Goal: Task Accomplishment & Management: Manage account settings

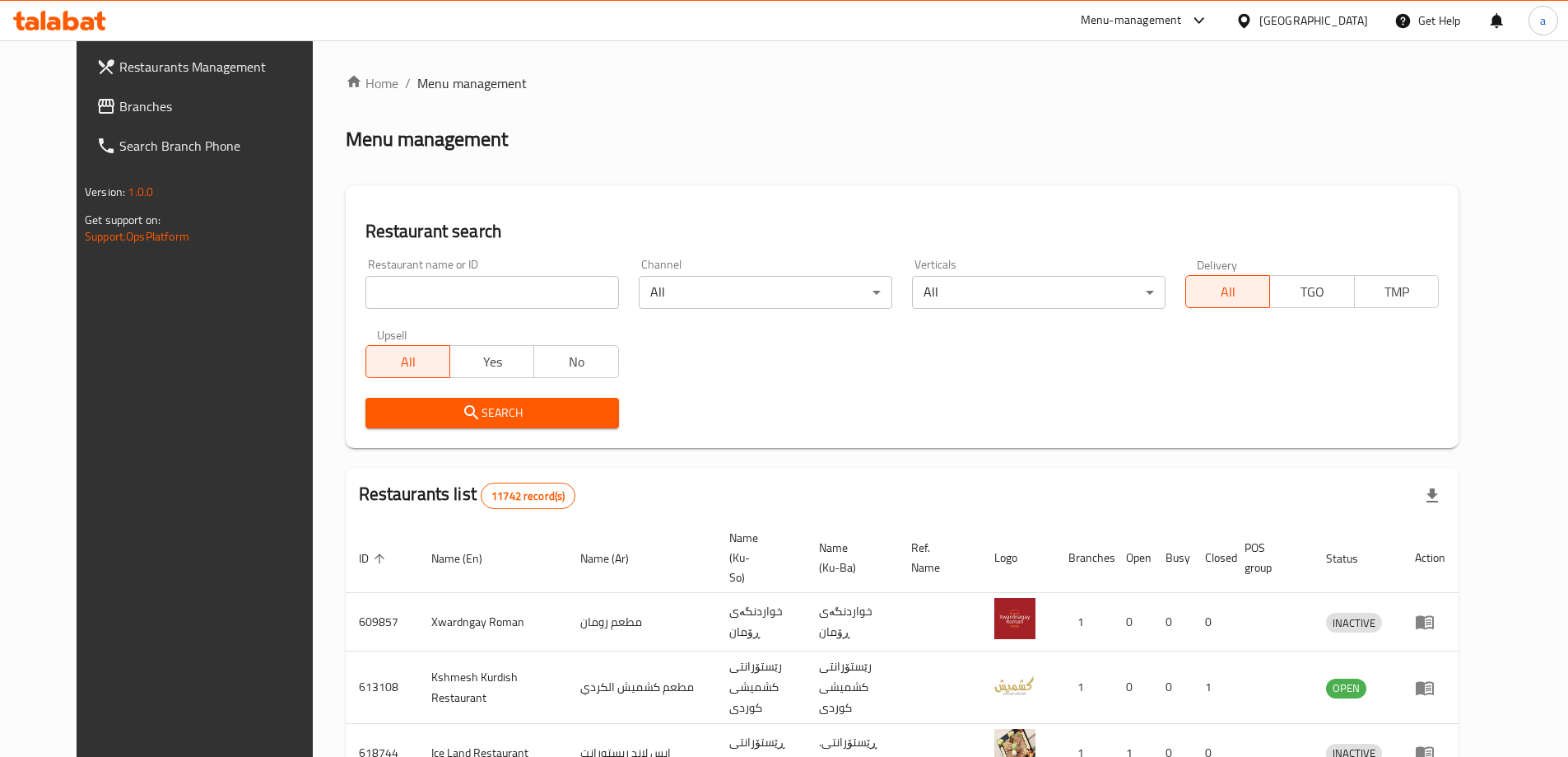
click at [535, 298] on input "search" at bounding box center [492, 292] width 253 height 33
paste input "631501"
type input "631501"
click at [510, 414] on span "Search" at bounding box center [492, 412] width 227 height 20
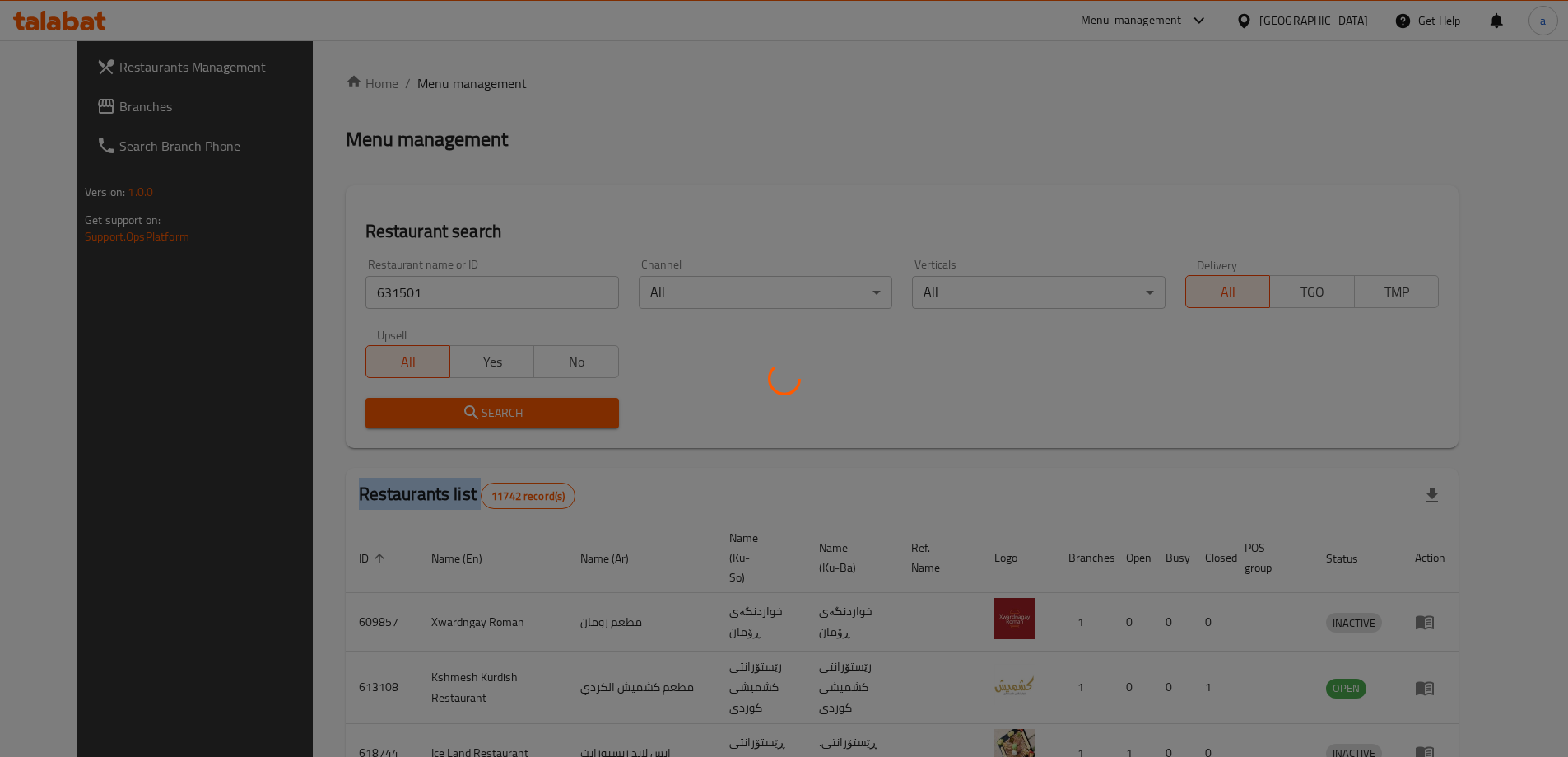
click at [510, 414] on div at bounding box center [784, 378] width 1568 height 757
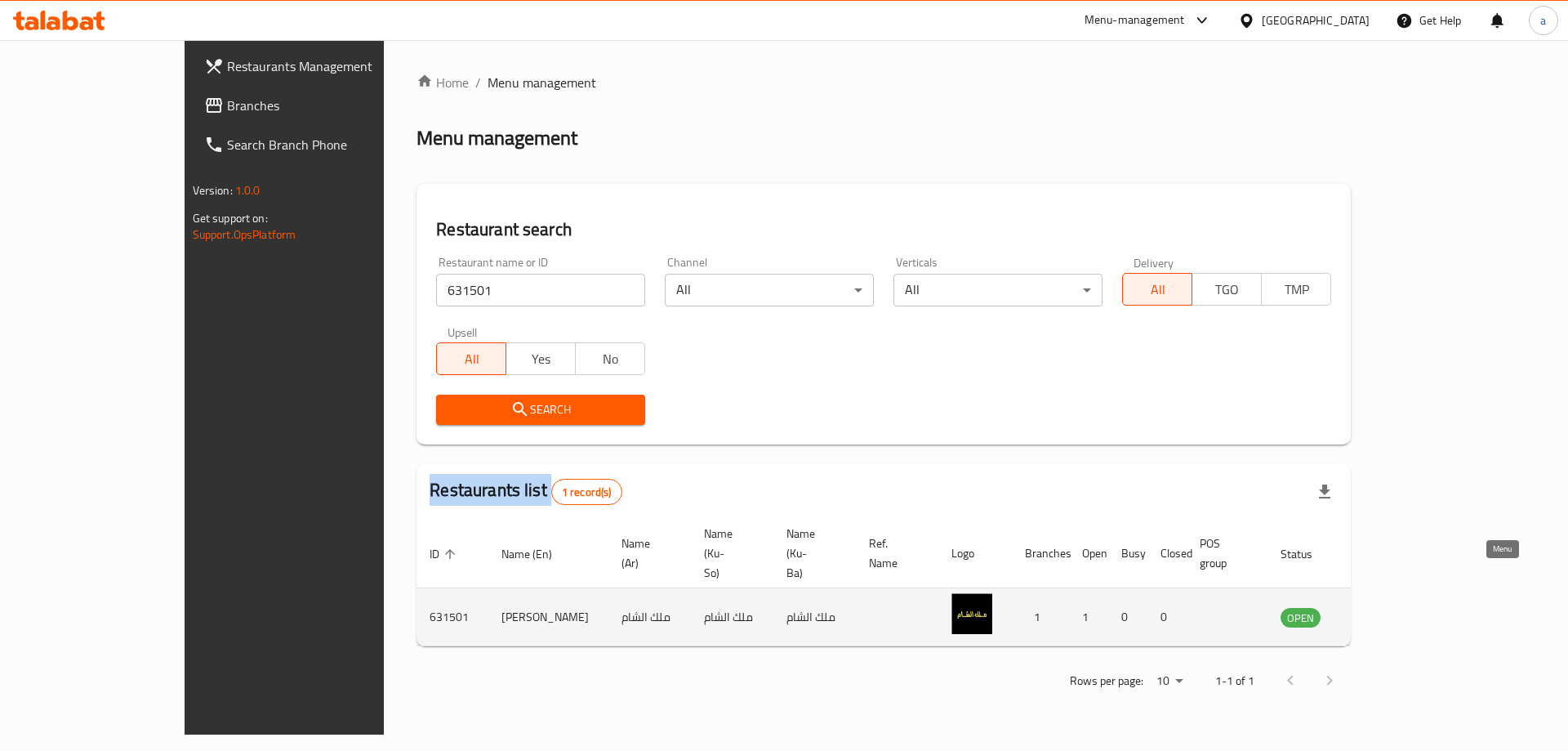
click at [1385, 611] on icon "enhanced table" at bounding box center [1376, 618] width 18 height 14
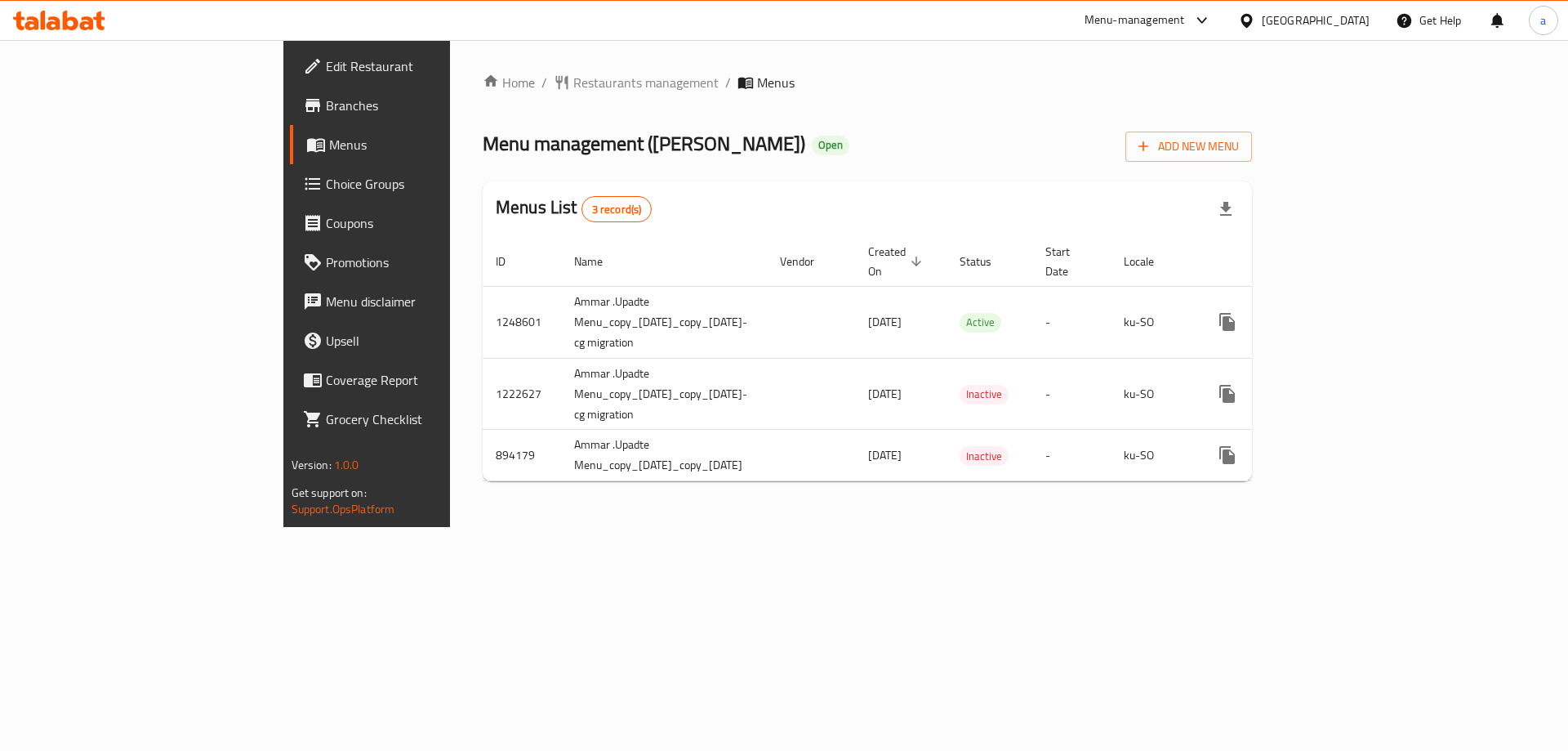
click at [290, 123] on link "Branches" at bounding box center [418, 105] width 256 height 39
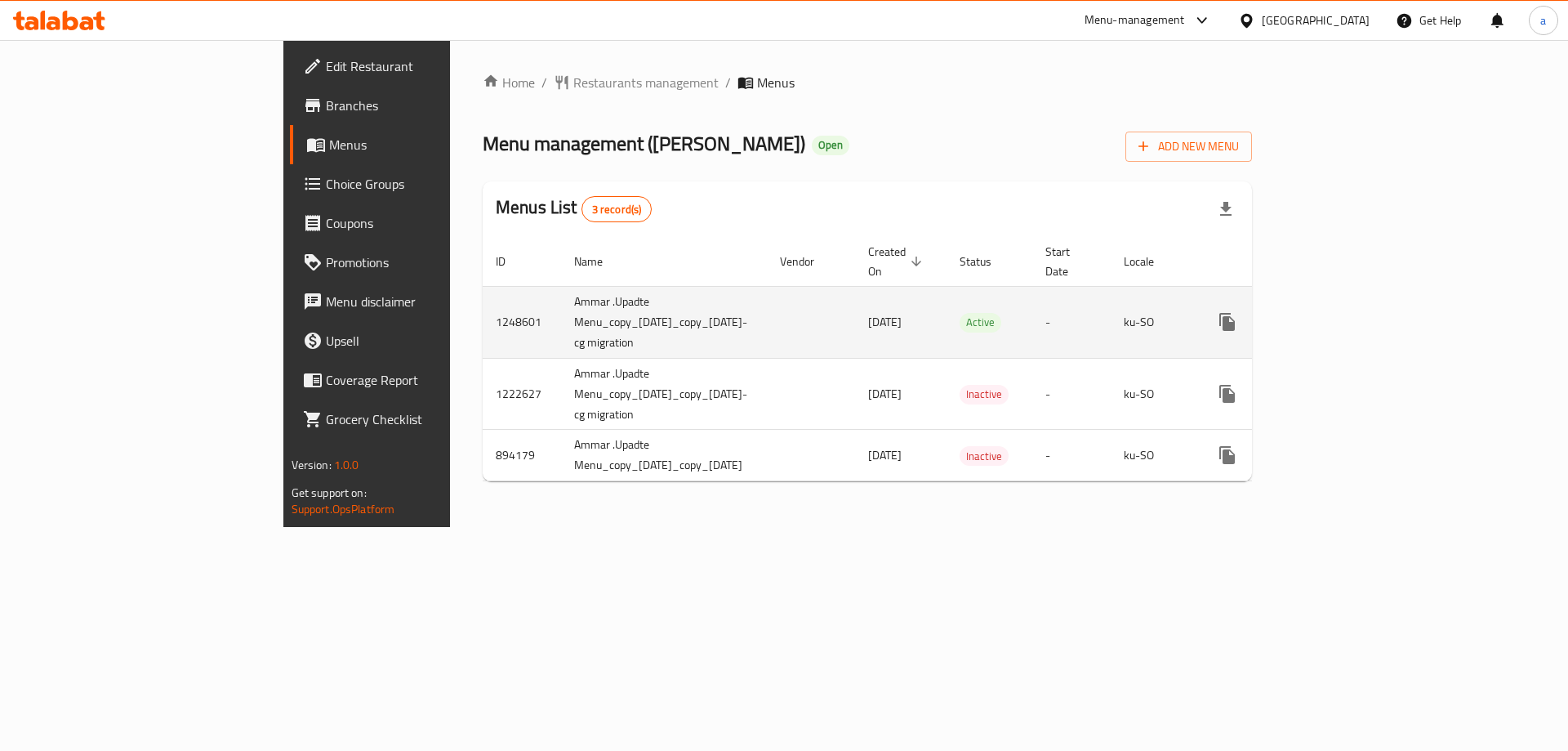
click at [1355, 312] on icon "enhanced table" at bounding box center [1345, 322] width 20 height 20
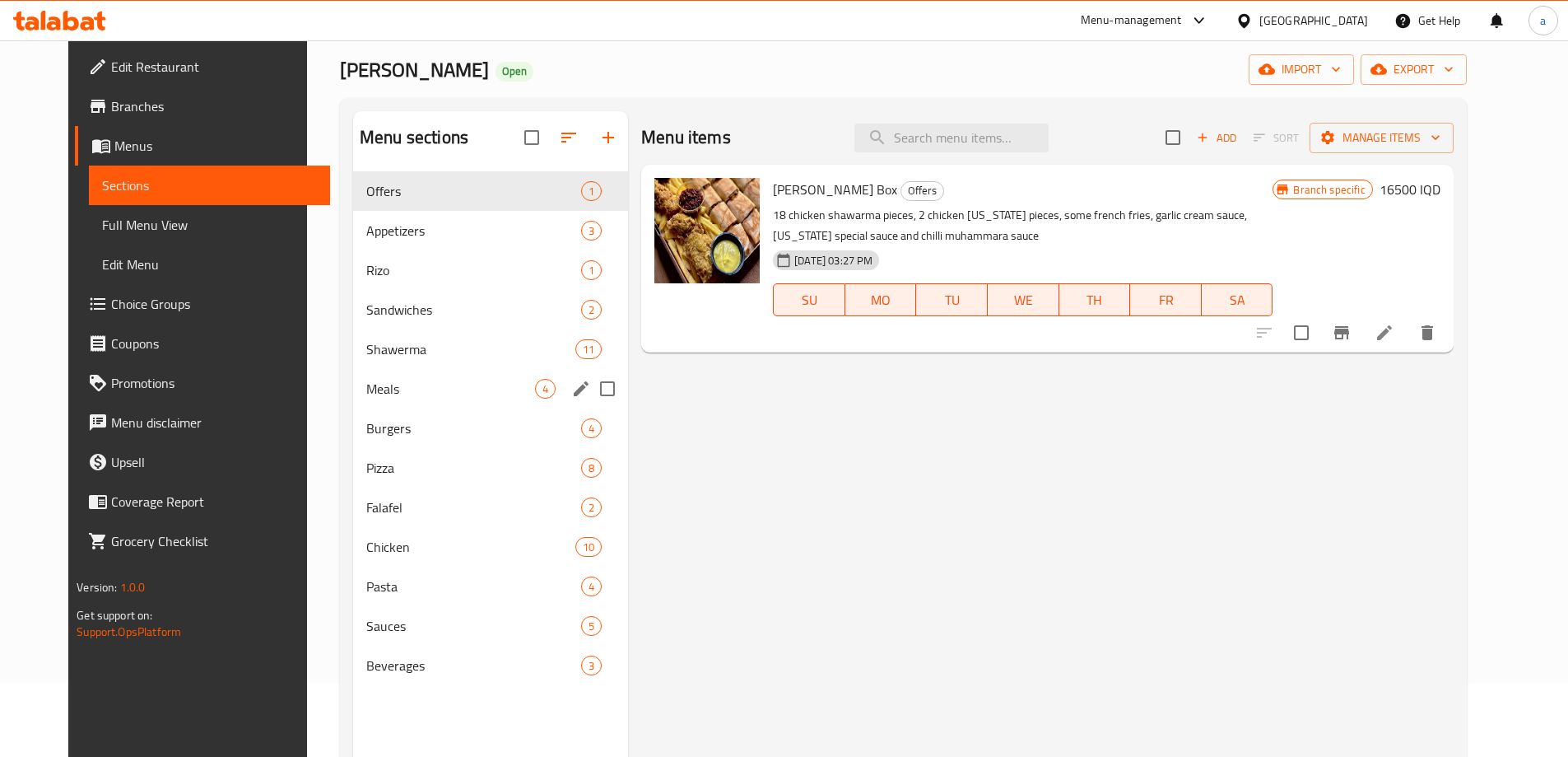
scroll to position [110, 0]
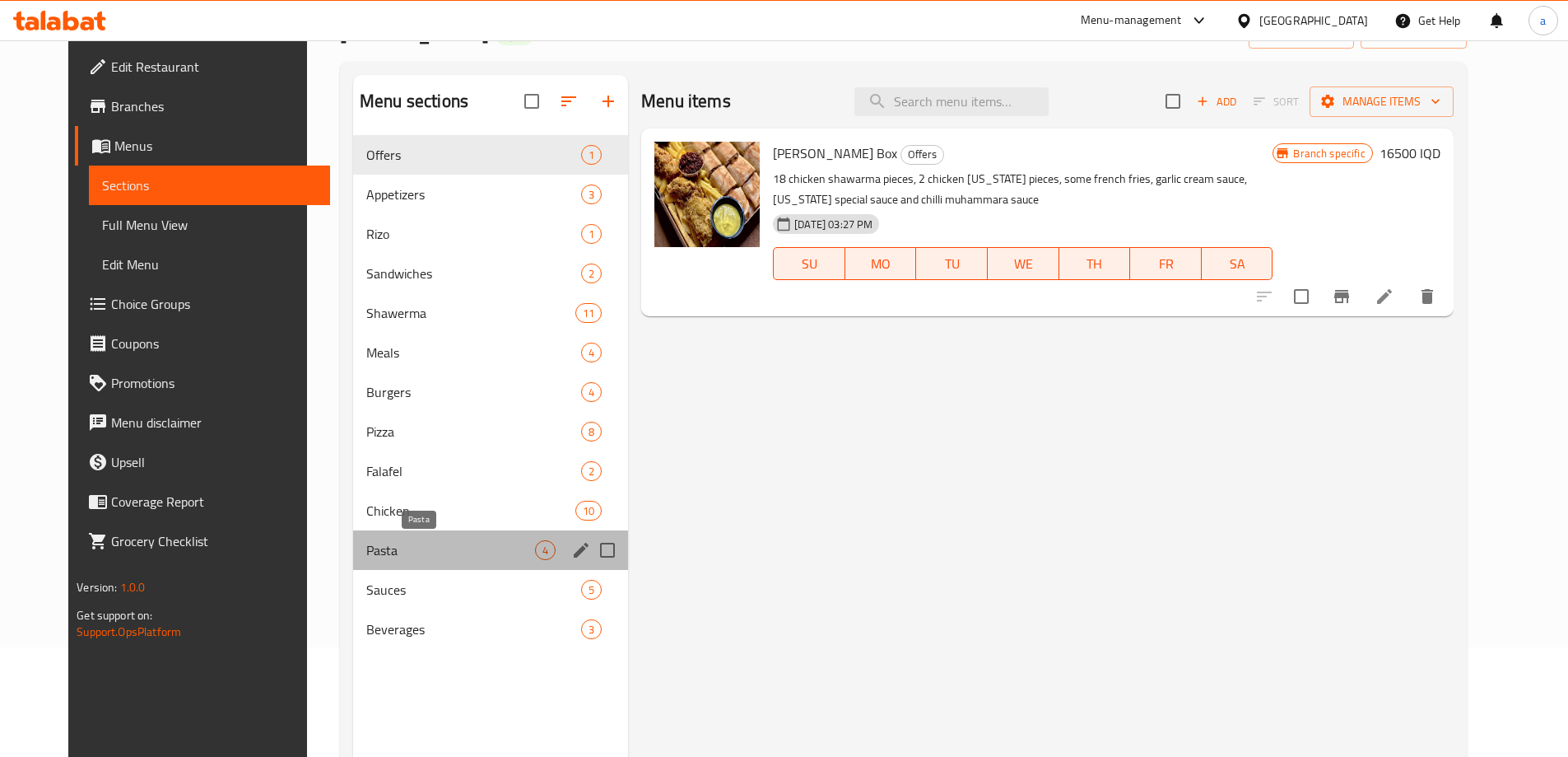
click at [439, 559] on span "Pasta" at bounding box center [451, 550] width 168 height 20
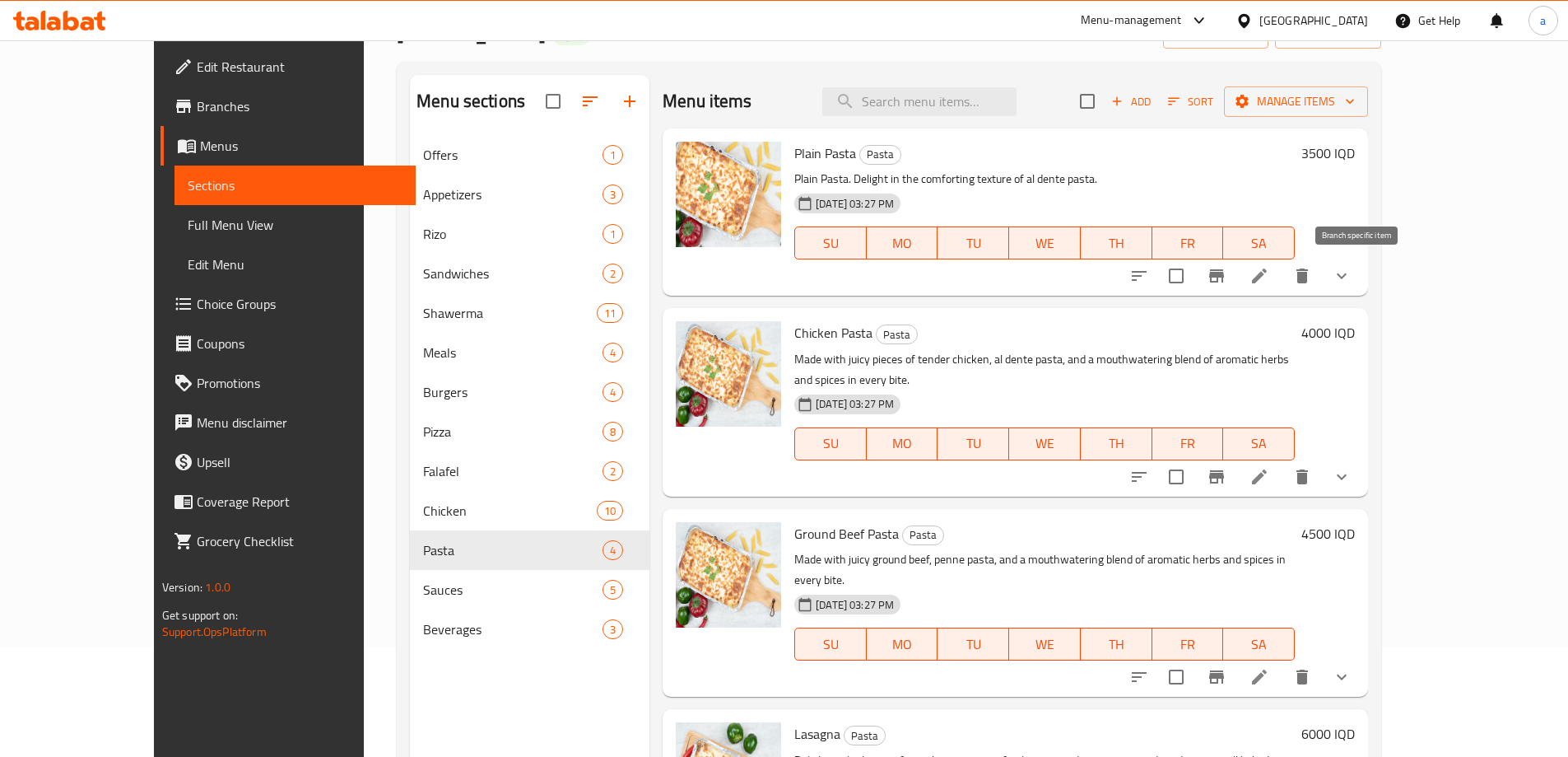
click at [1227, 281] on icon "Branch-specific-item" at bounding box center [1216, 275] width 20 height 20
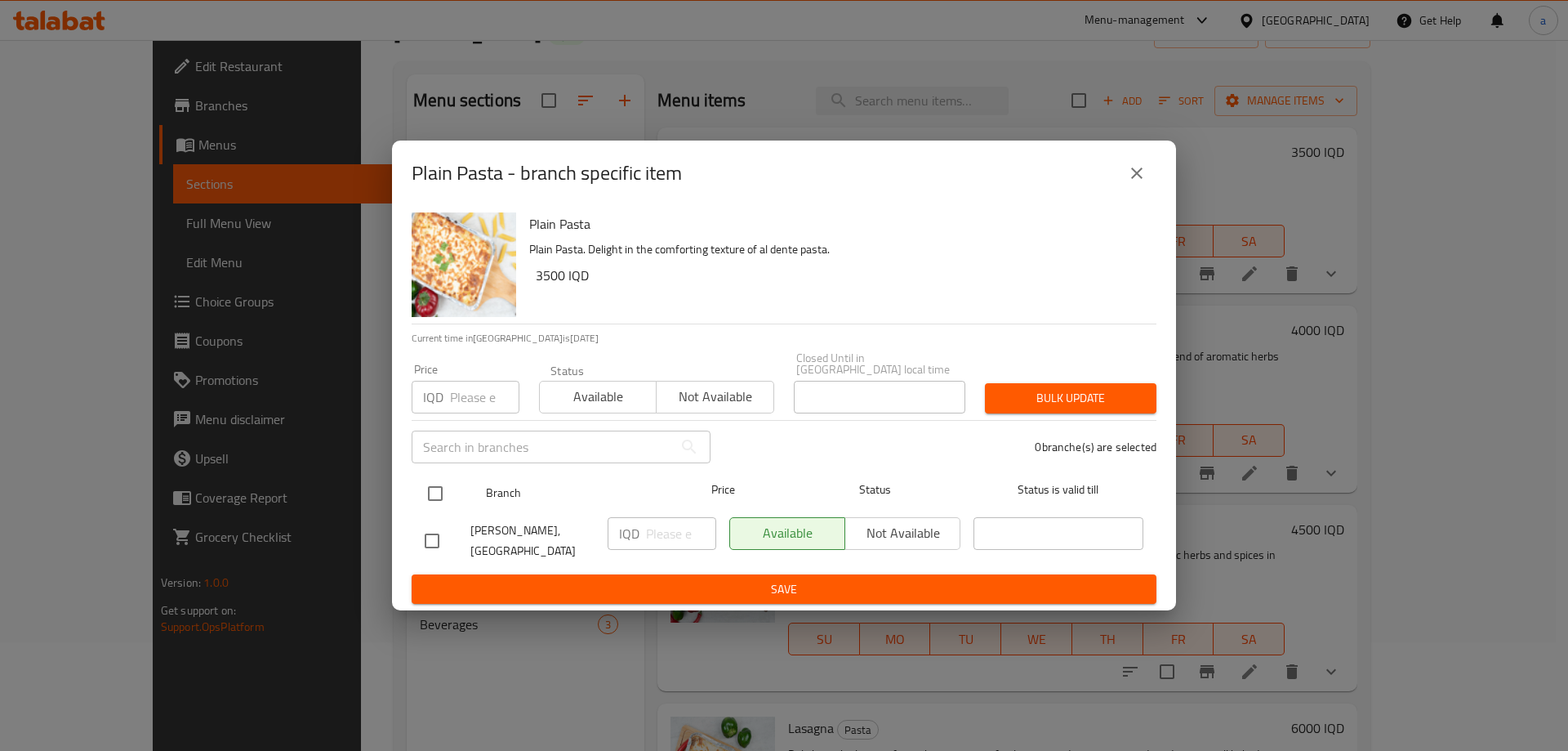
click at [434, 489] on input "checkbox" at bounding box center [435, 493] width 34 height 34
checkbox input "true"
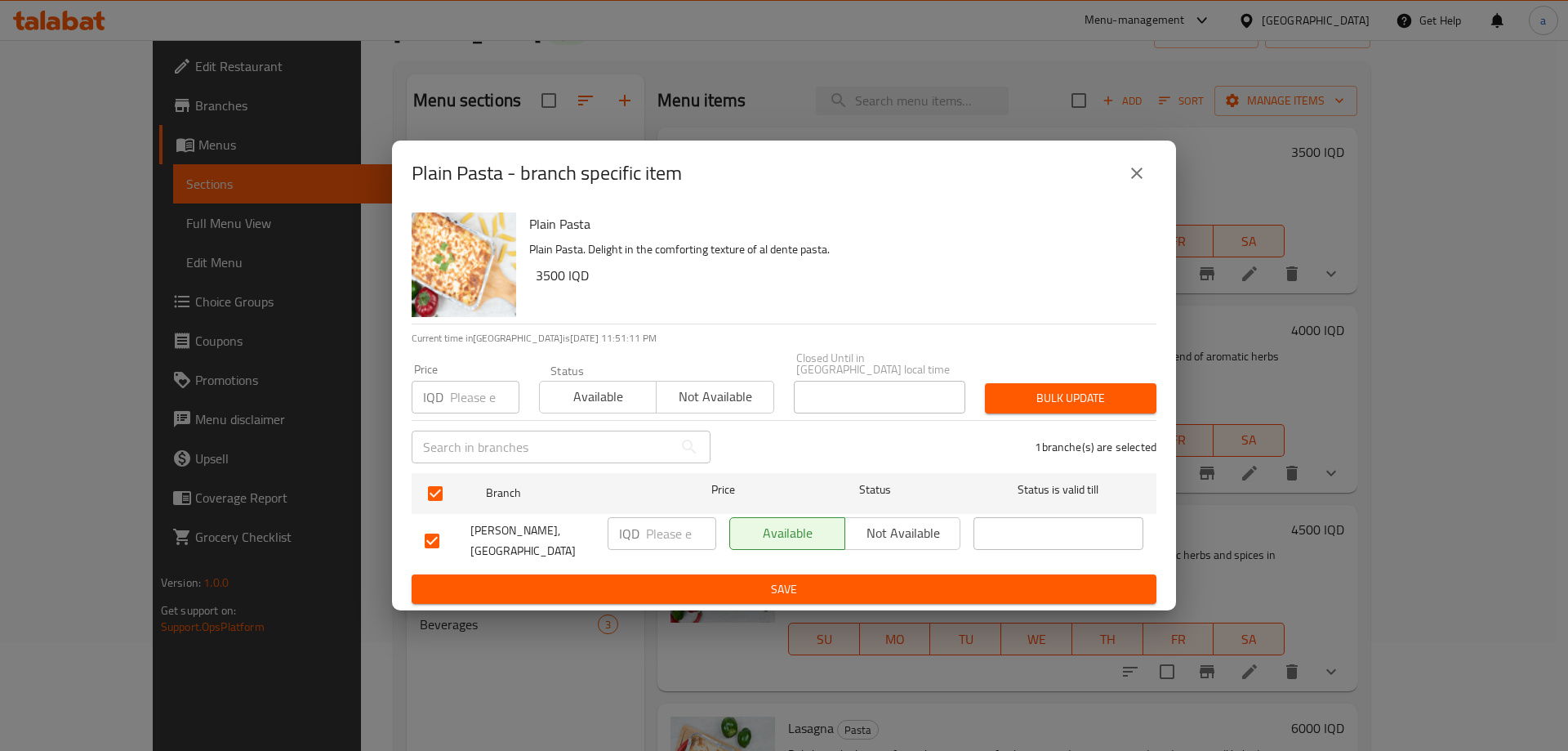
click at [673, 531] on input "number" at bounding box center [680, 533] width 70 height 33
paste input "4000"
type input "4000"
click at [722, 580] on span "Save" at bounding box center [784, 589] width 719 height 20
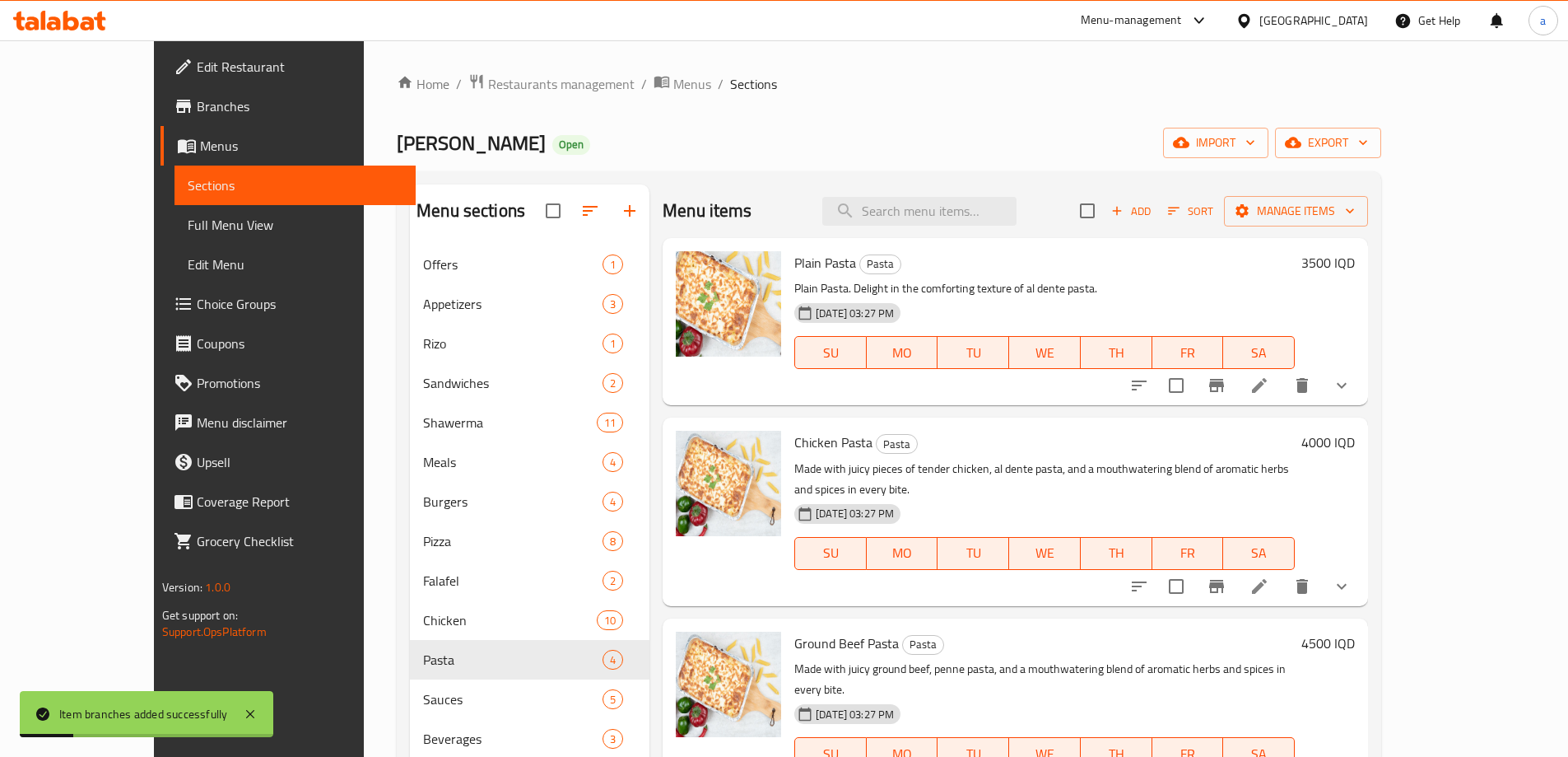
click at [1355, 266] on h6 "3500 IQD" at bounding box center [1328, 262] width 53 height 23
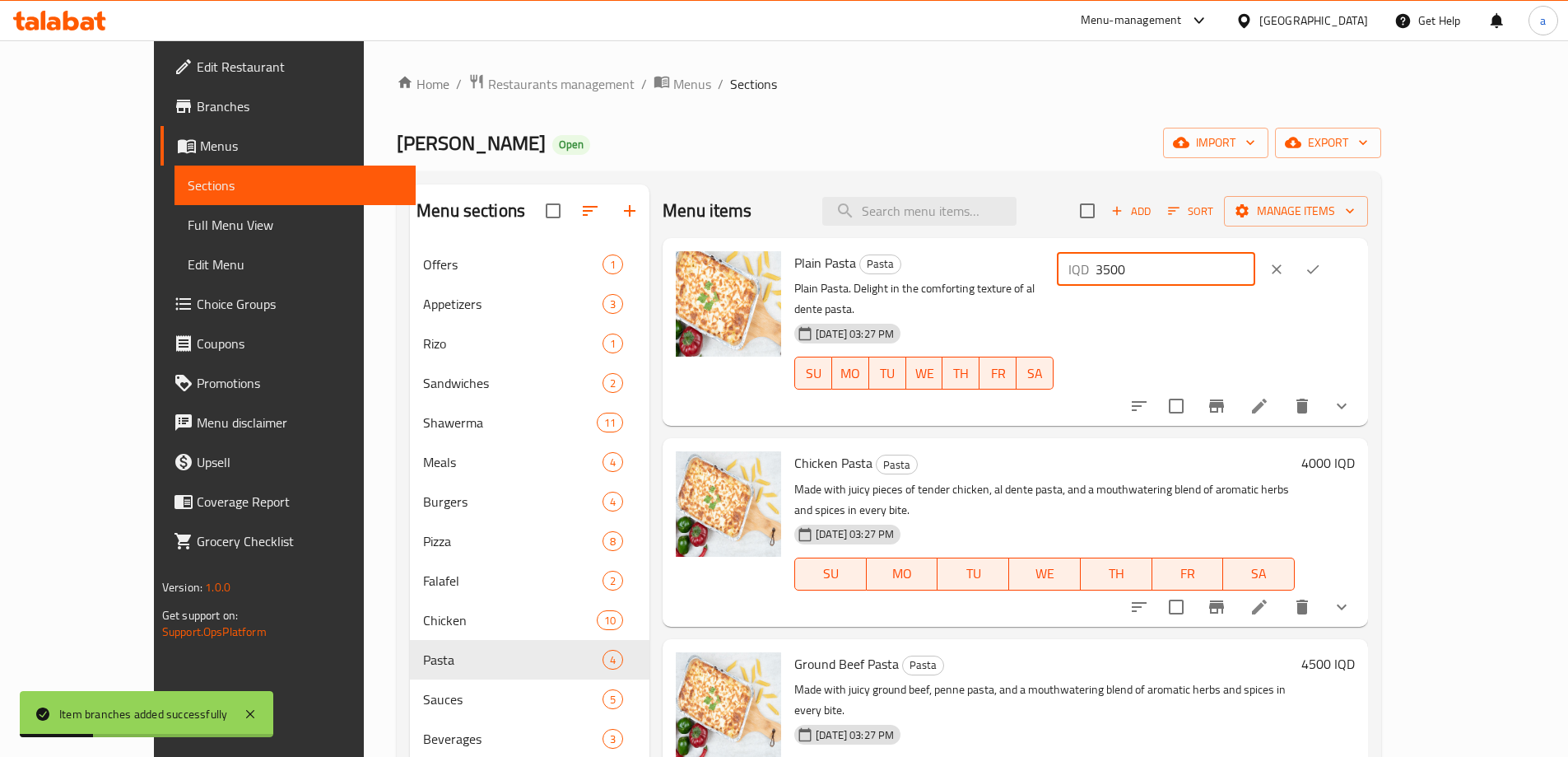
drag, startPoint x: 1346, startPoint y: 261, endPoint x: 1237, endPoint y: 268, distance: 109.2
click at [1237, 268] on div "IQD 3500 ​" at bounding box center [1156, 269] width 198 height 33
paste input "40"
type input "4000"
click at [1322, 268] on icon "ok" at bounding box center [1313, 269] width 17 height 17
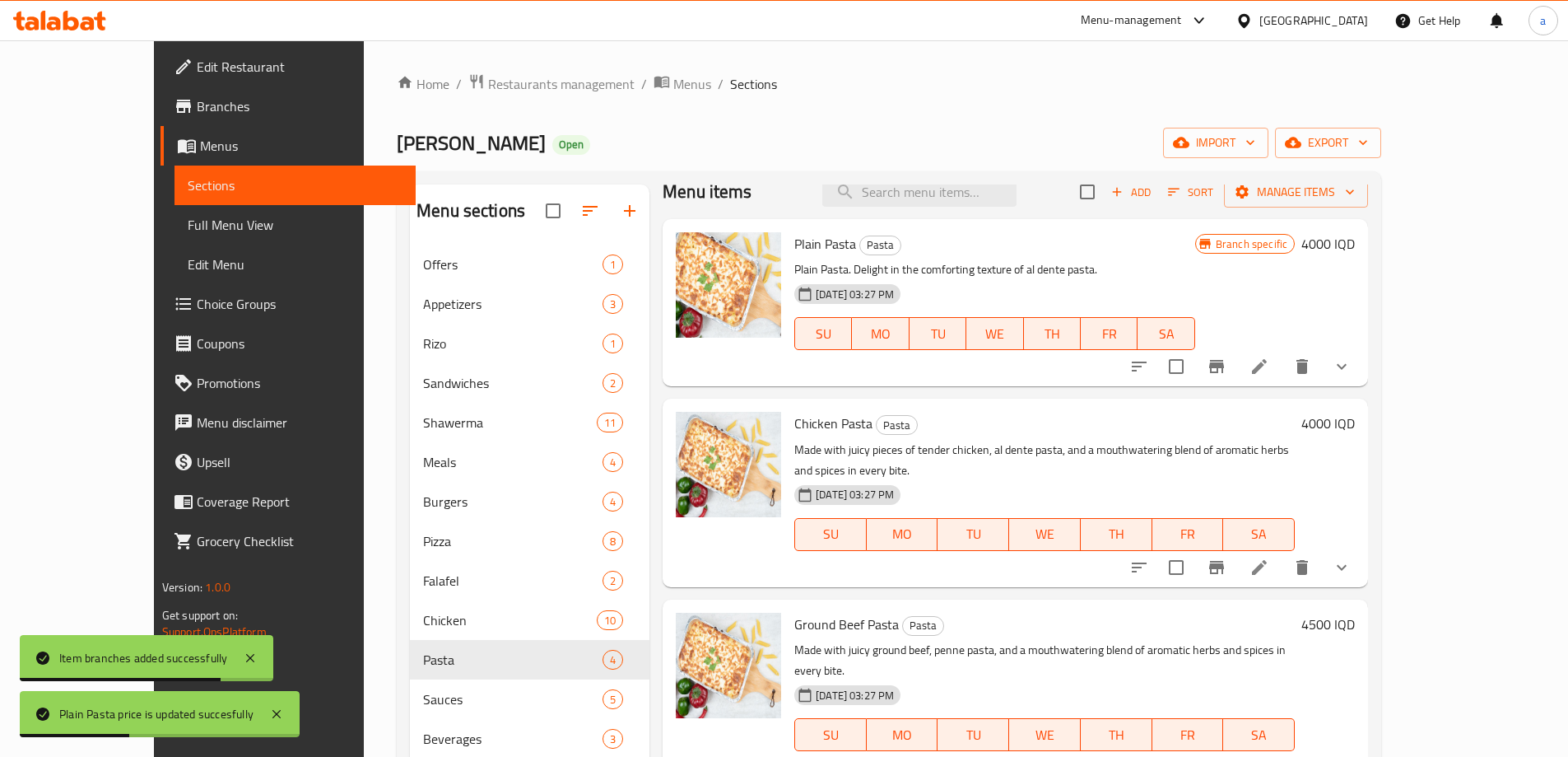
scroll to position [25, 0]
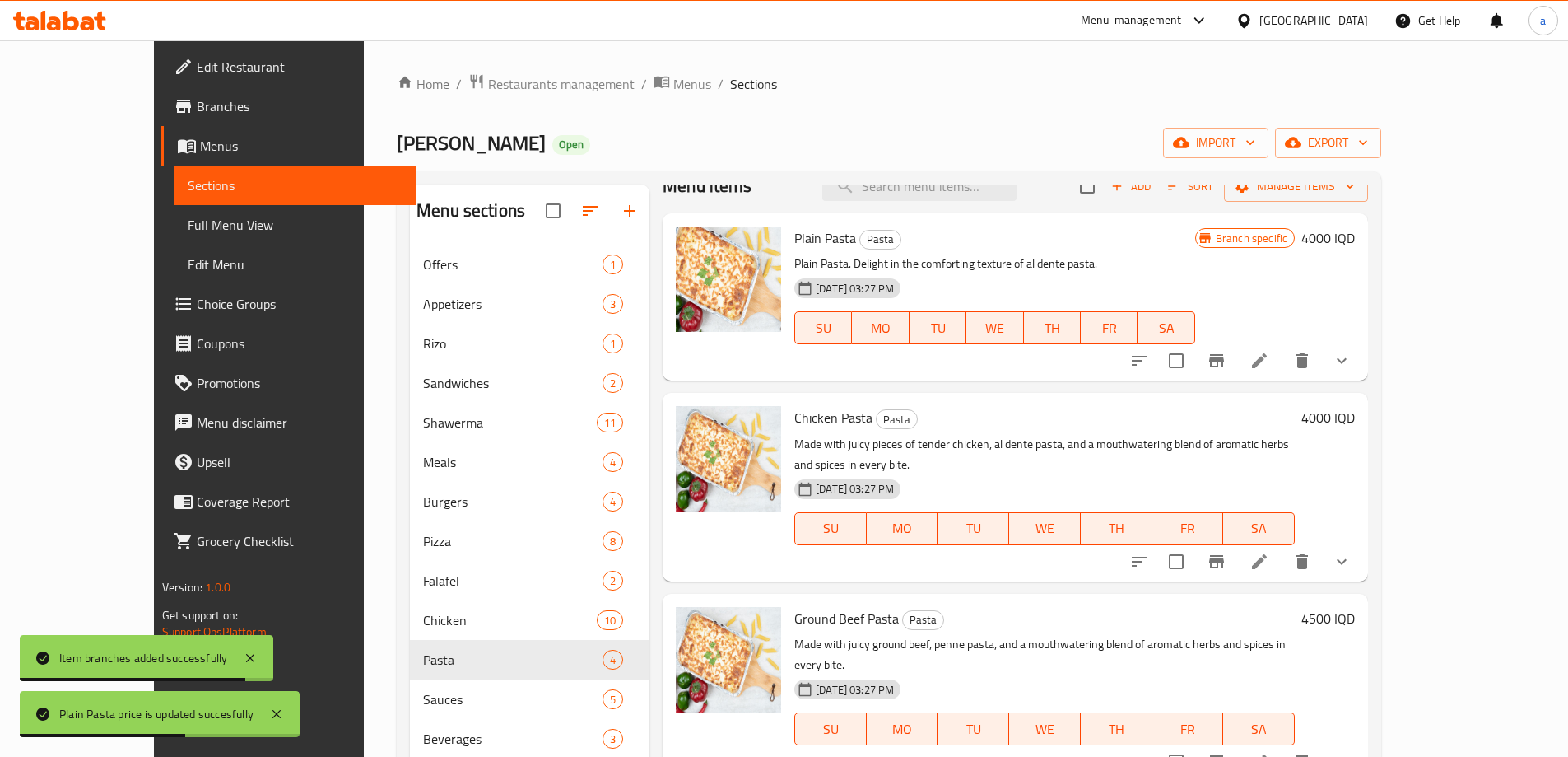
click at [1355, 416] on h6 "4000 IQD" at bounding box center [1328, 418] width 53 height 23
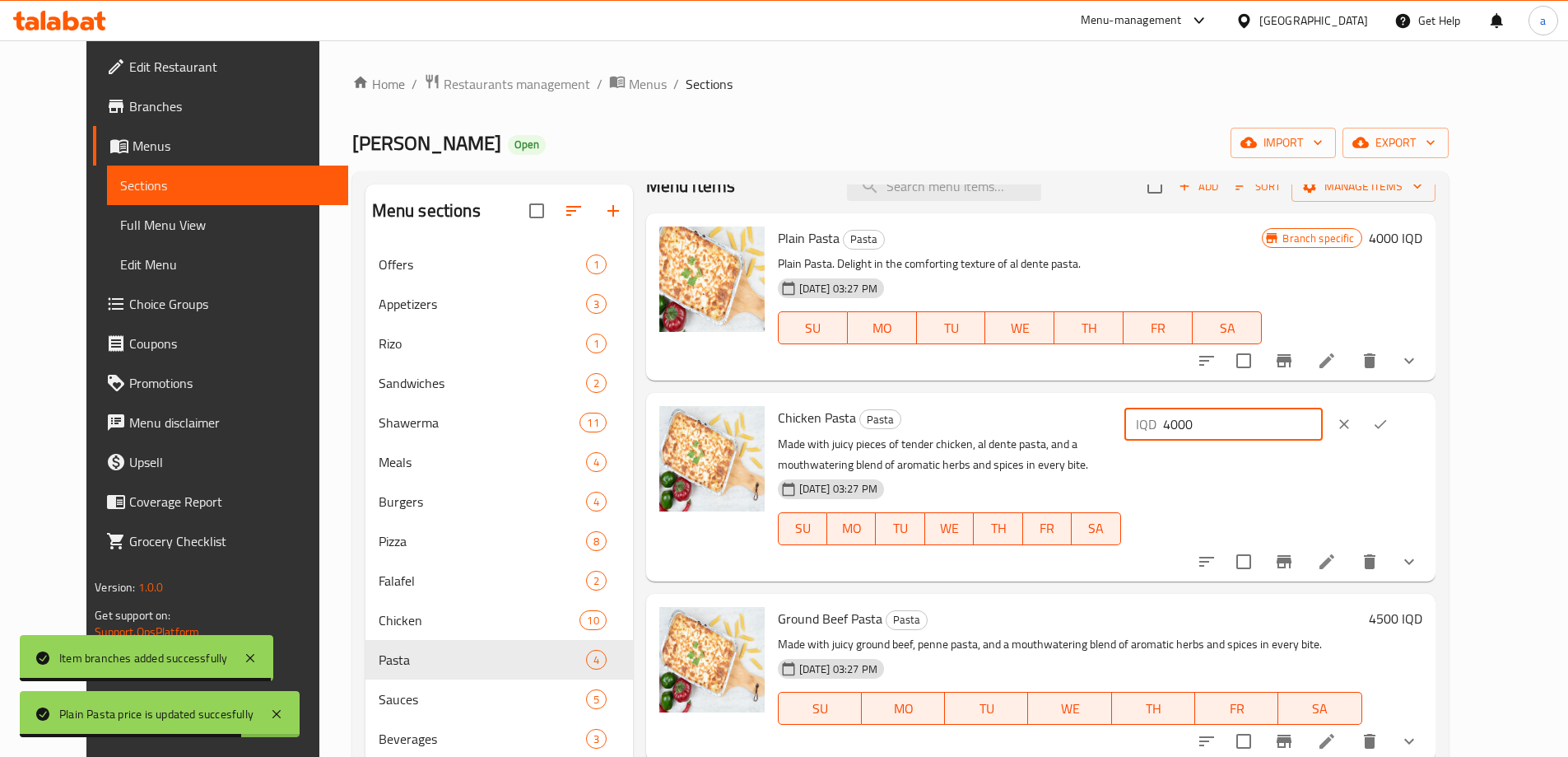
drag, startPoint x: 1333, startPoint y: 427, endPoint x: 1227, endPoint y: 439, distance: 106.7
click at [1227, 439] on div "Chicken Pasta Pasta Made with juicy pieces of tender chicken, al dente pasta, a…" at bounding box center [1101, 486] width 658 height 175
paste input "5"
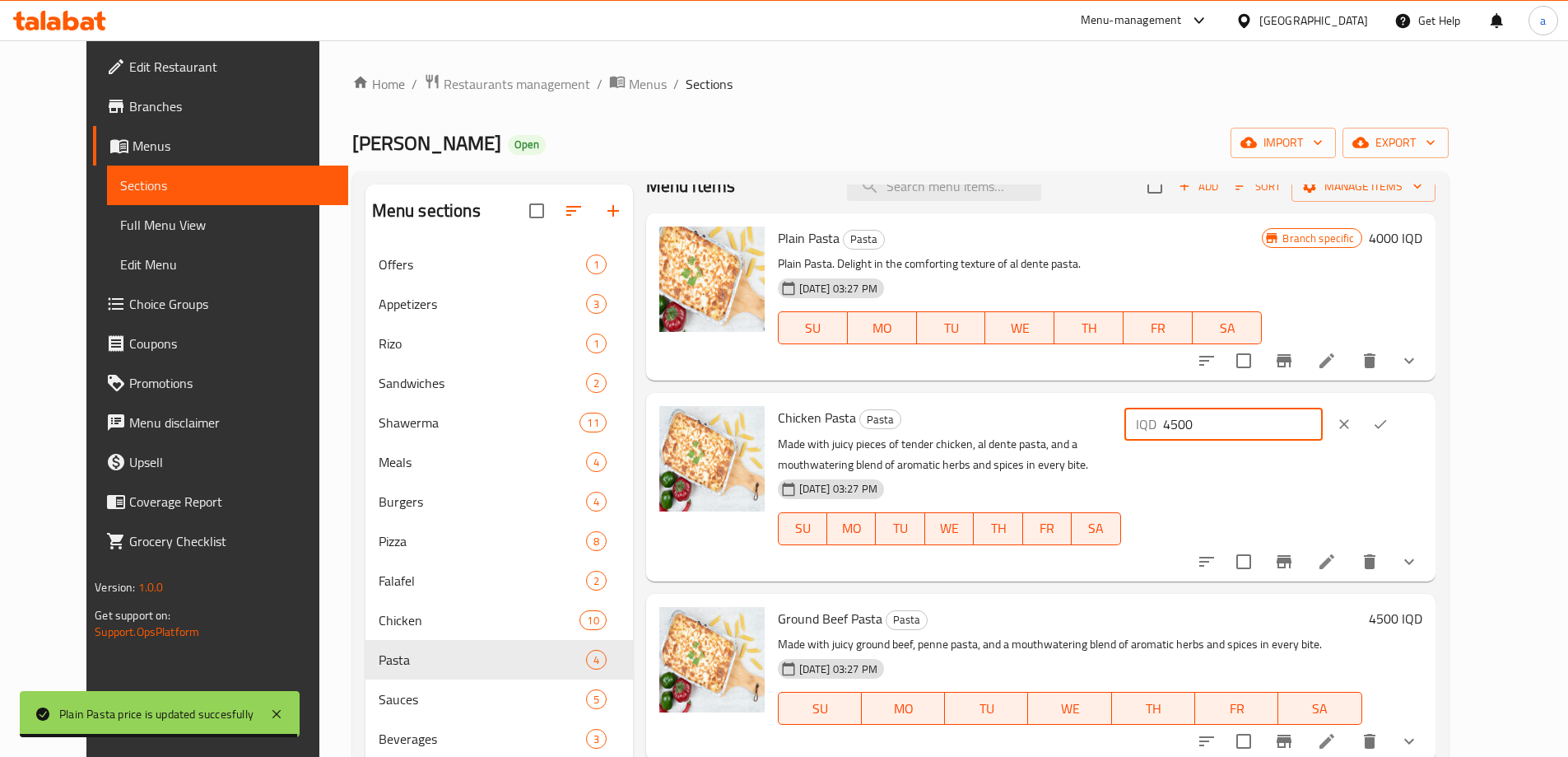
type input "4500"
click at [1387, 426] on icon "ok" at bounding box center [1381, 425] width 12 height 9
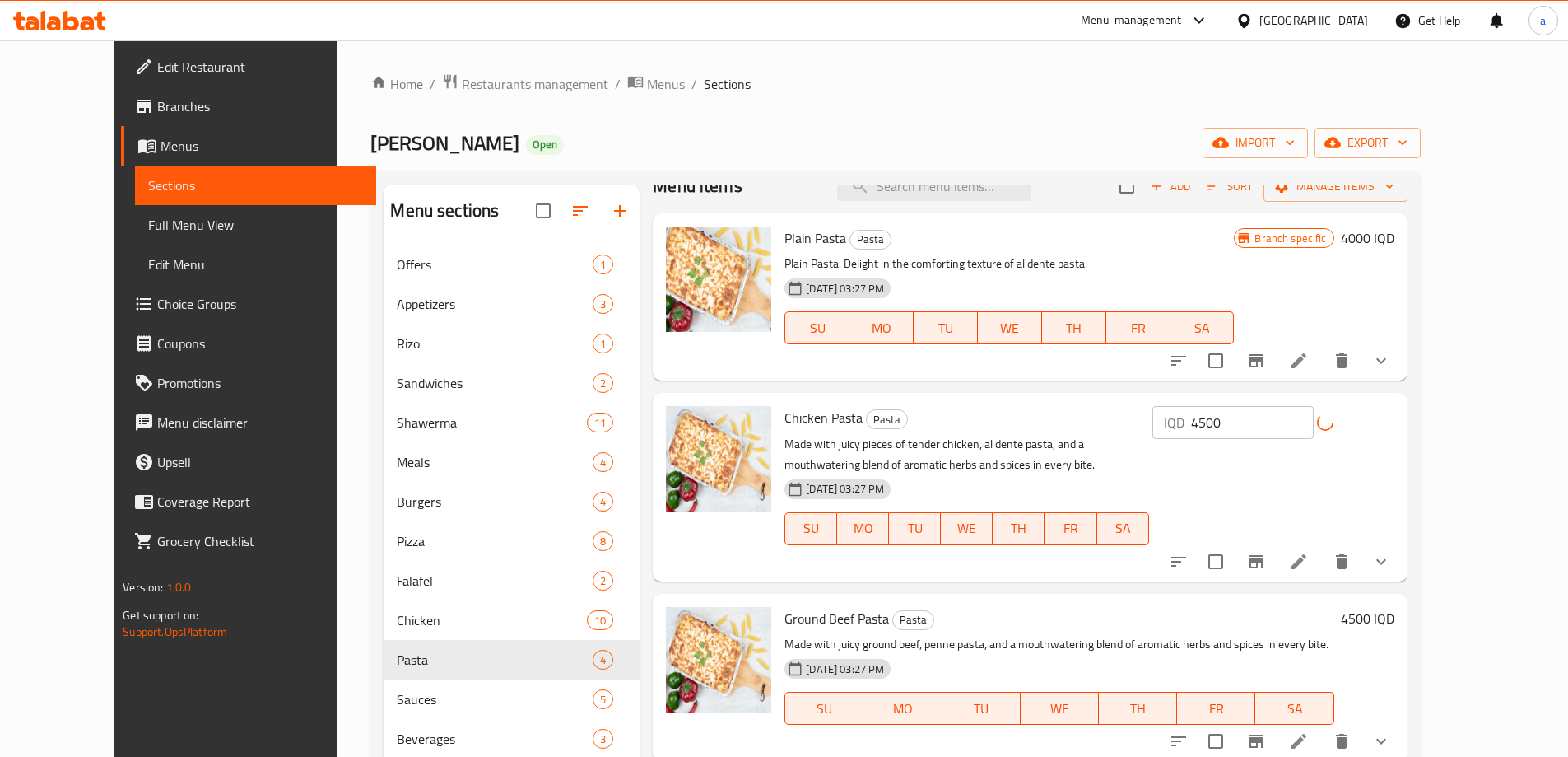
click at [1266, 553] on icon "Branch-specific-item" at bounding box center [1256, 561] width 20 height 20
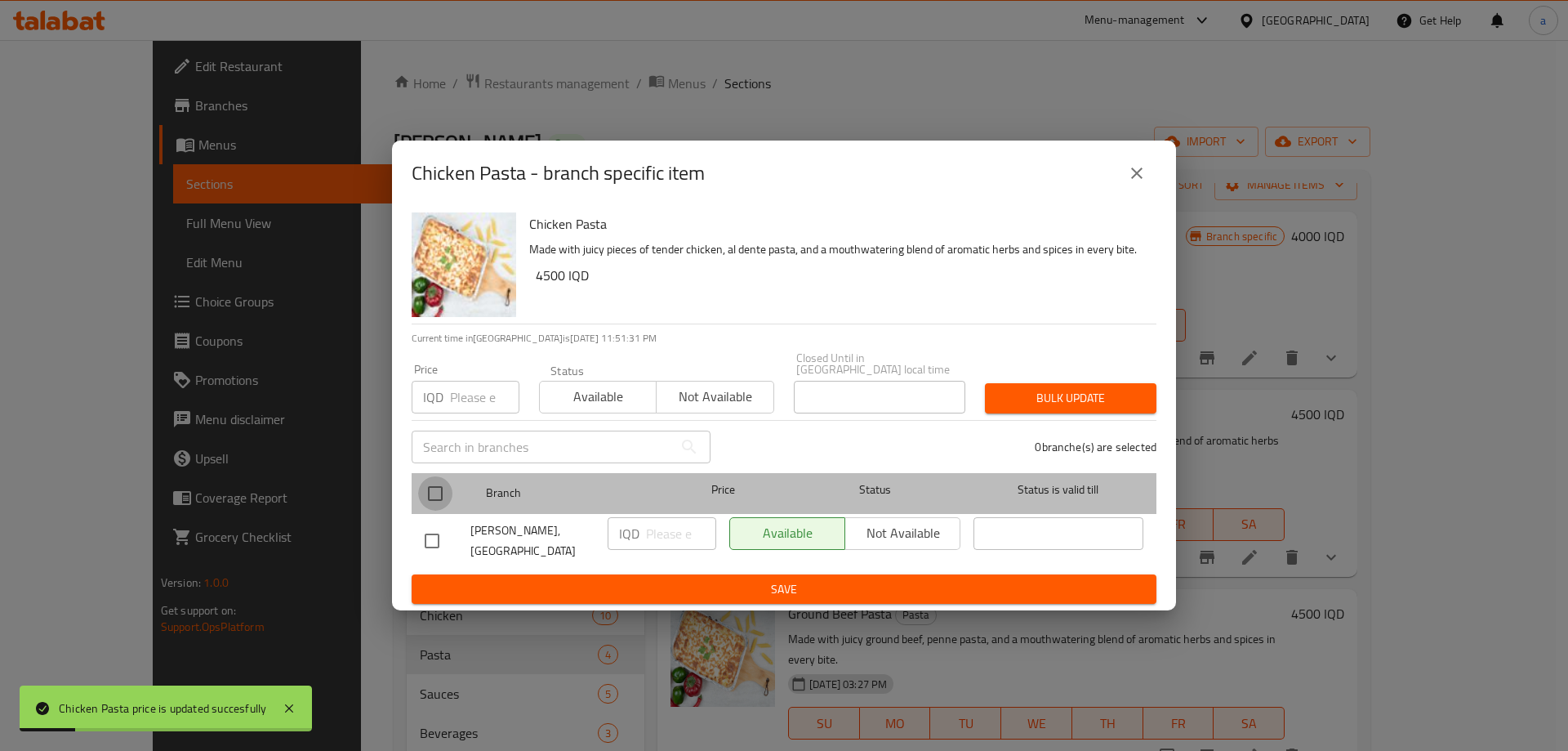
click at [432, 490] on input "checkbox" at bounding box center [435, 493] width 34 height 34
checkbox input "true"
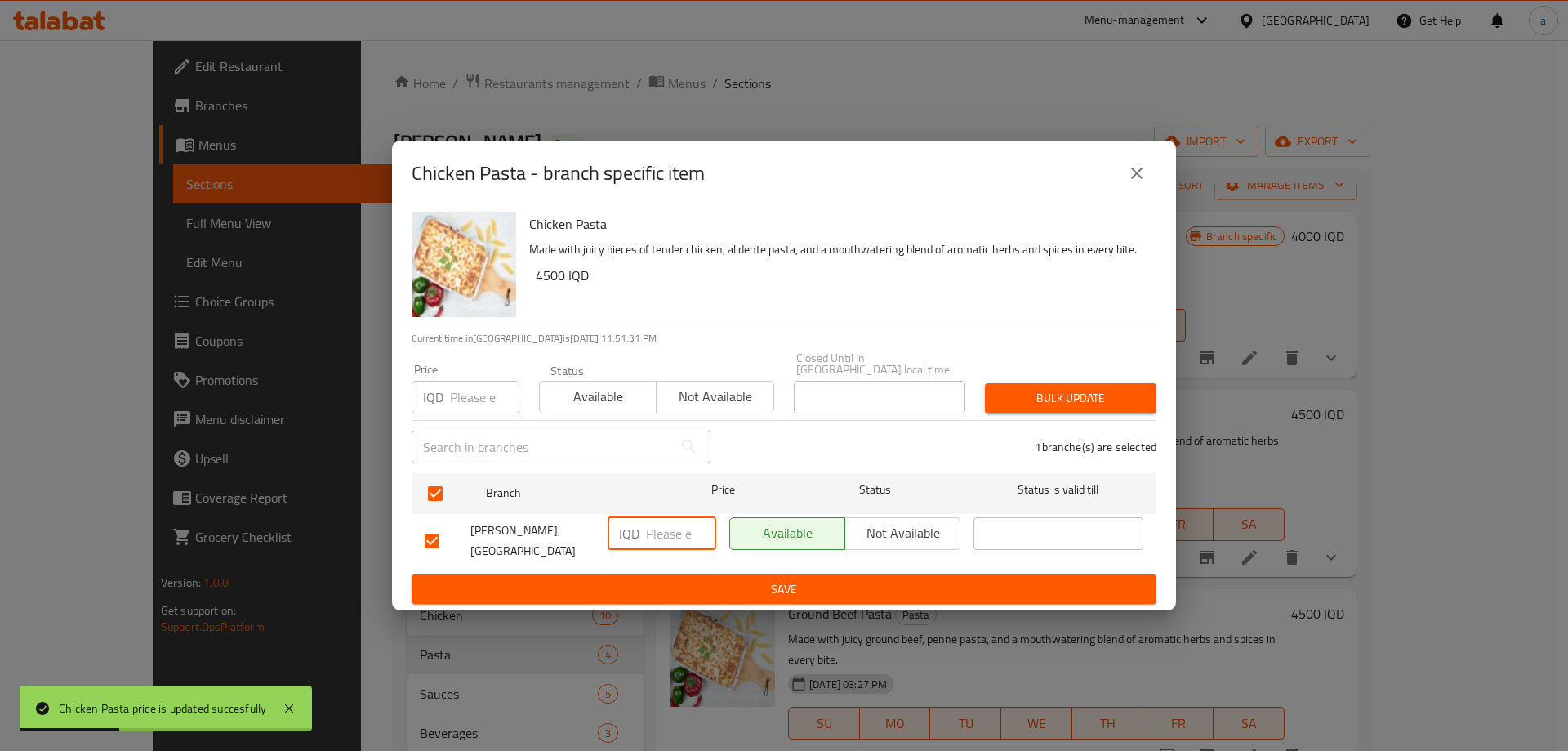
click at [671, 530] on input "number" at bounding box center [680, 533] width 70 height 33
paste input "4500"
type input "4500"
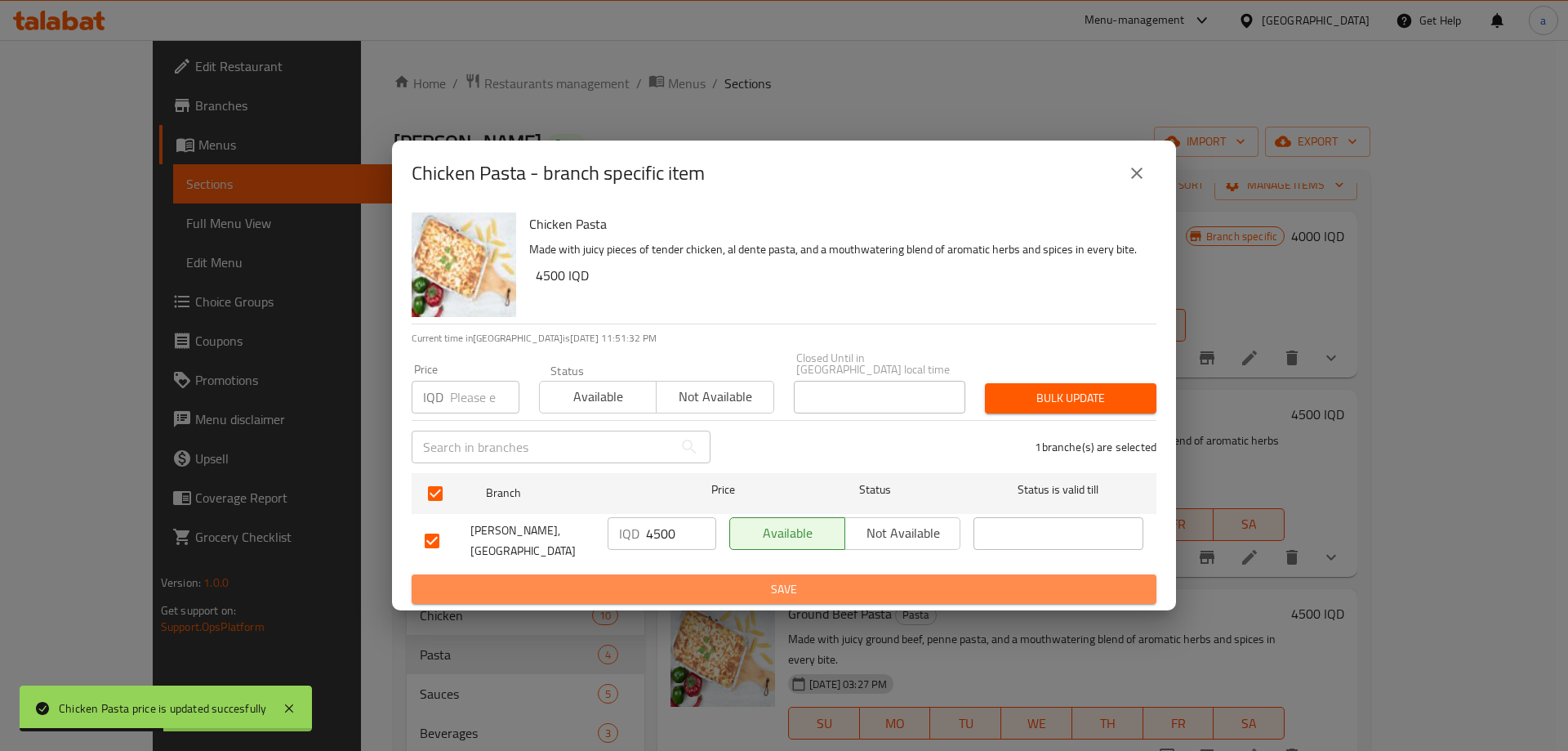
click at [733, 580] on span "Save" at bounding box center [784, 589] width 719 height 20
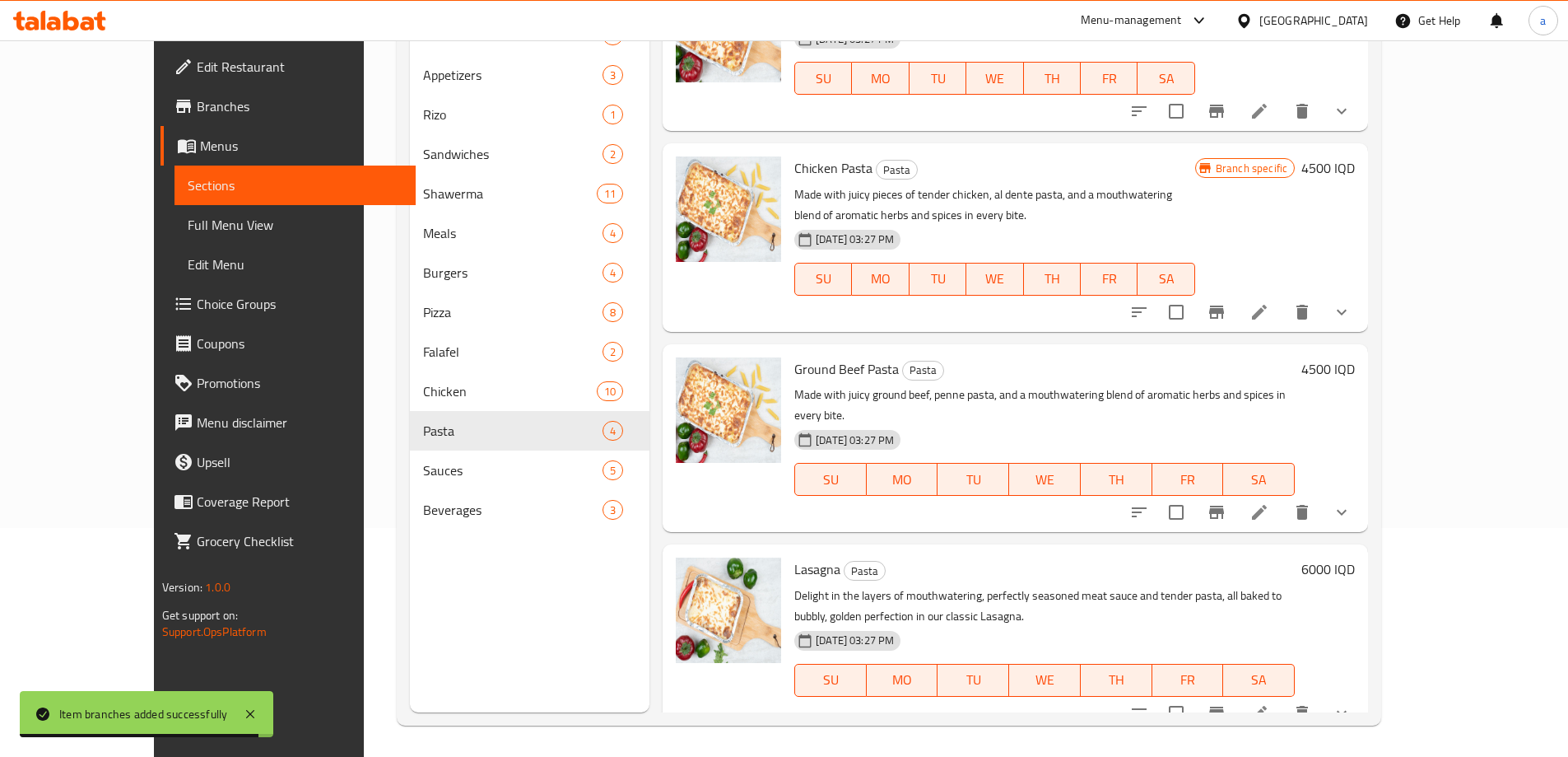
scroll to position [231, 0]
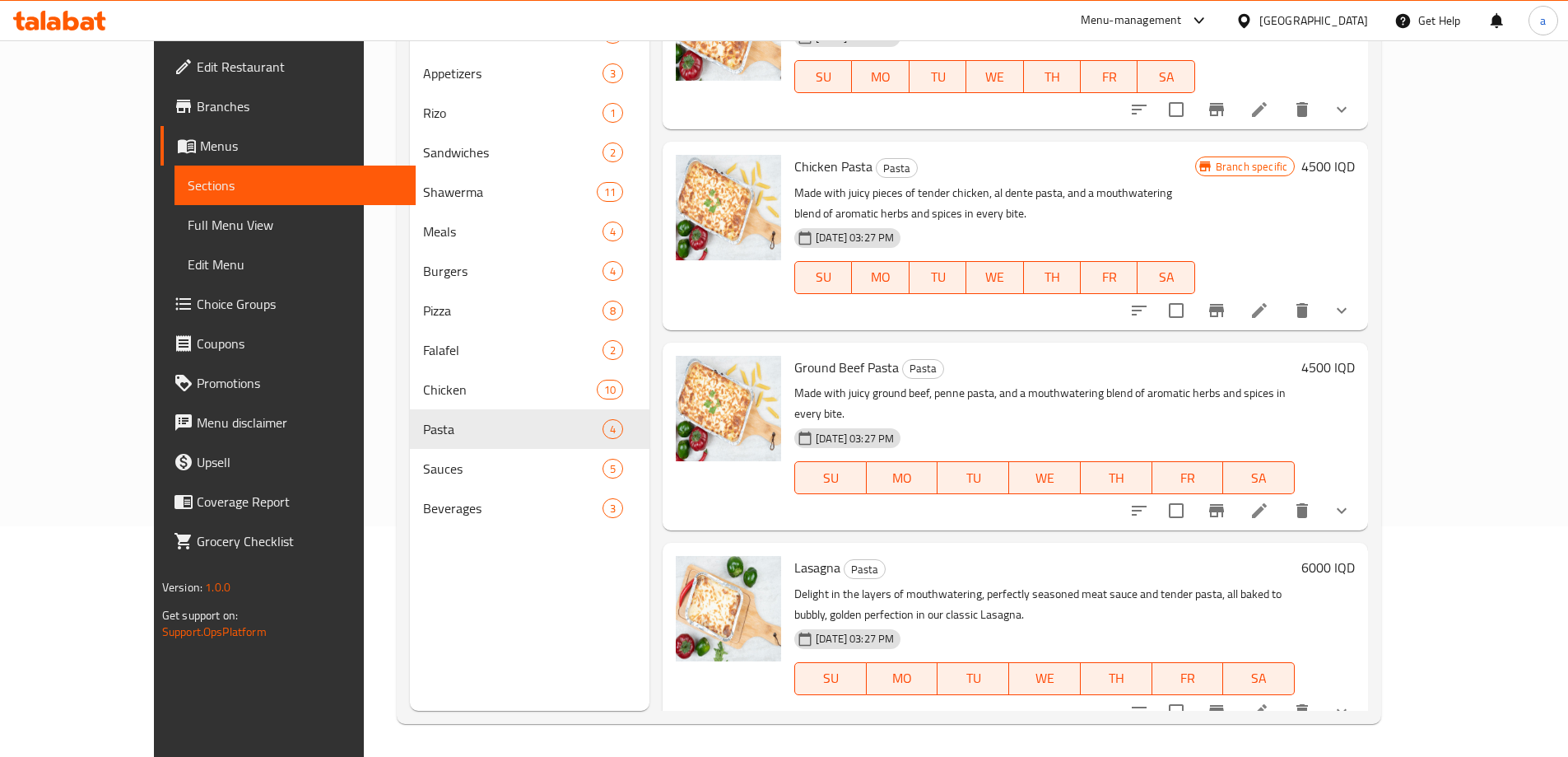
click at [1355, 361] on h6 "4500 IQD" at bounding box center [1328, 368] width 53 height 23
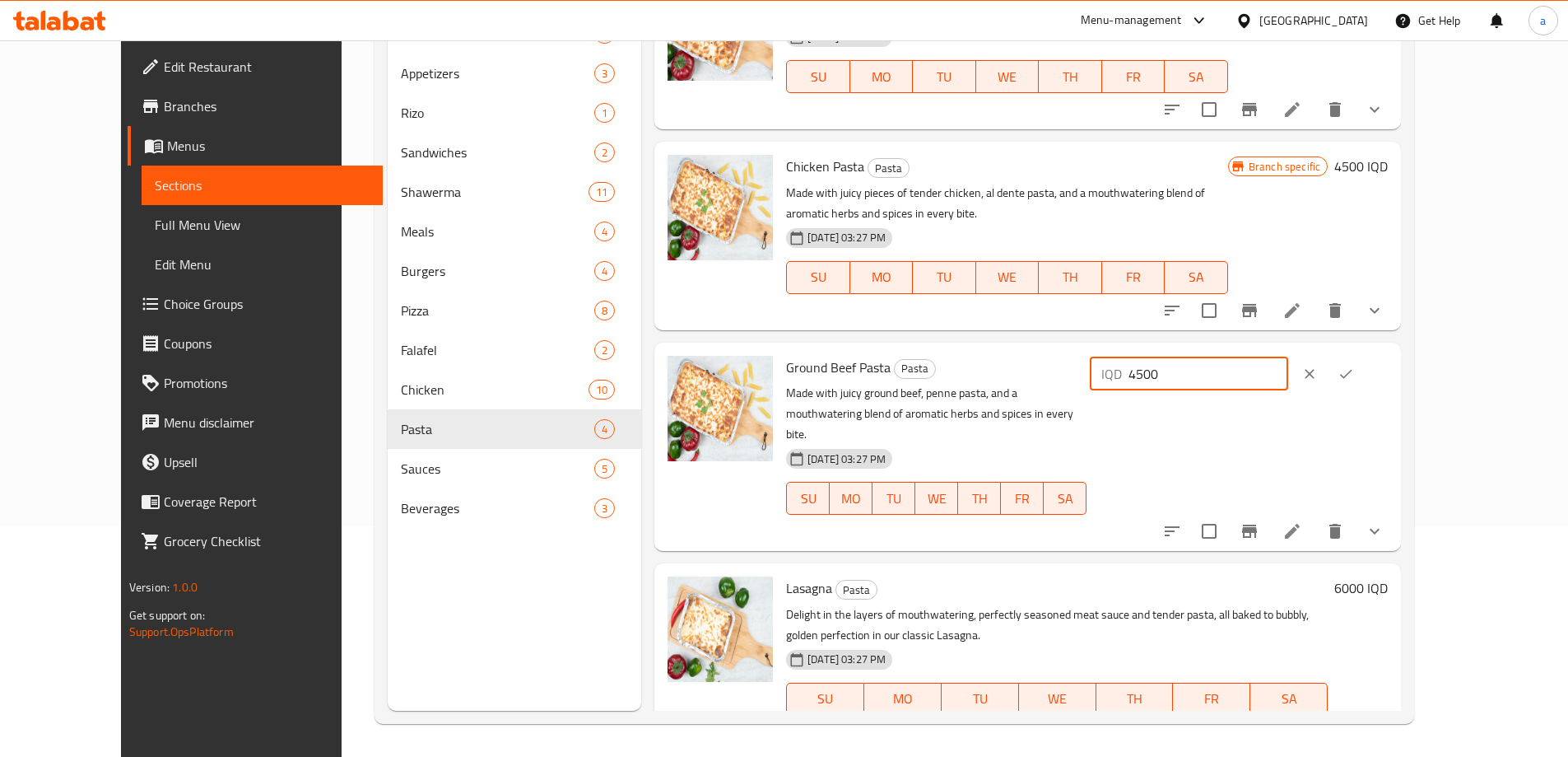
drag, startPoint x: 1321, startPoint y: 375, endPoint x: 1236, endPoint y: 383, distance: 85.4
click at [1236, 383] on div "IQD 4500 ​" at bounding box center [1189, 374] width 198 height 33
paste input "50"
type input "5000"
click at [1354, 367] on icon "ok" at bounding box center [1345, 374] width 17 height 17
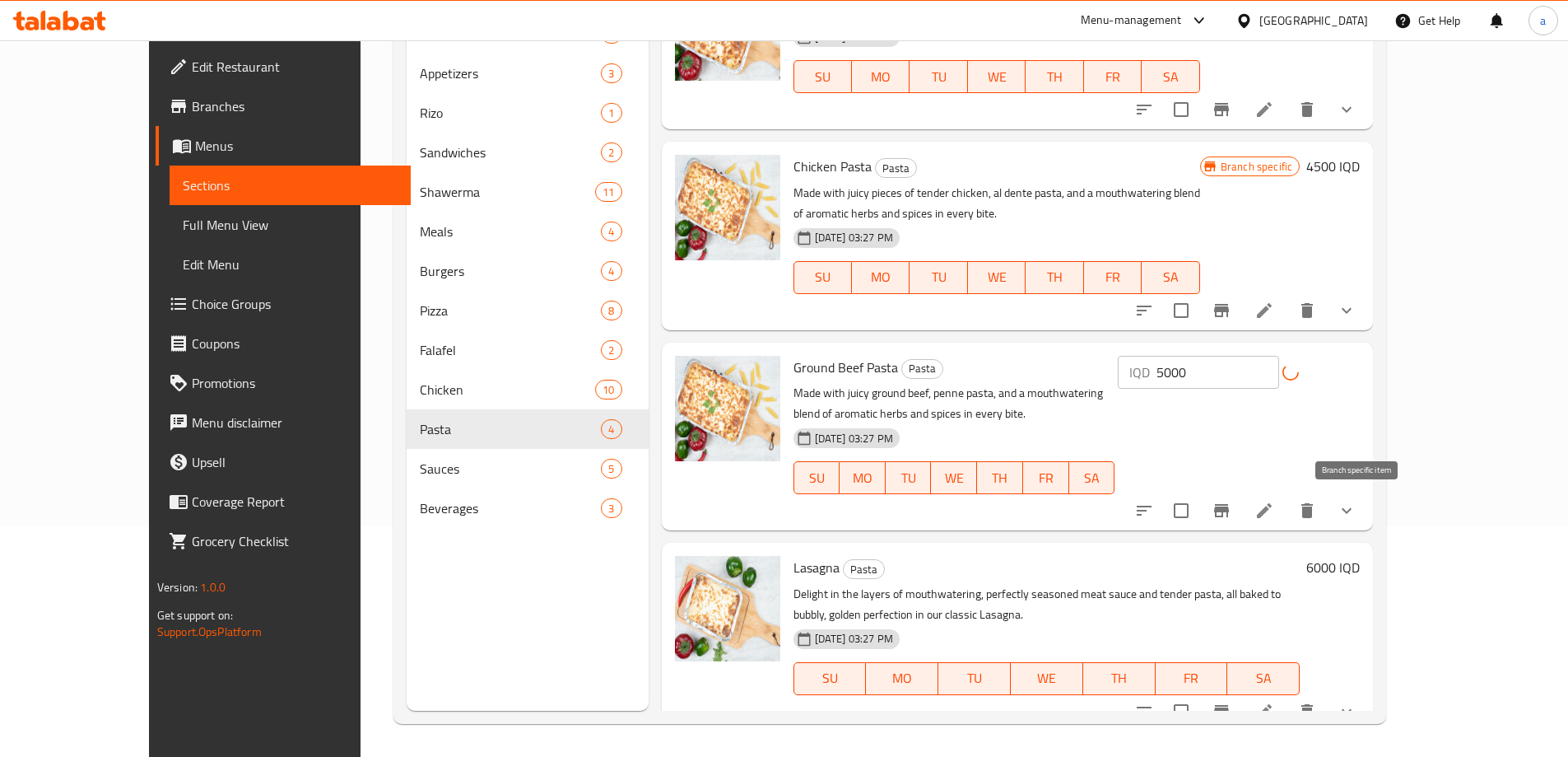
click at [1229, 511] on icon "Branch-specific-item" at bounding box center [1222, 510] width 15 height 13
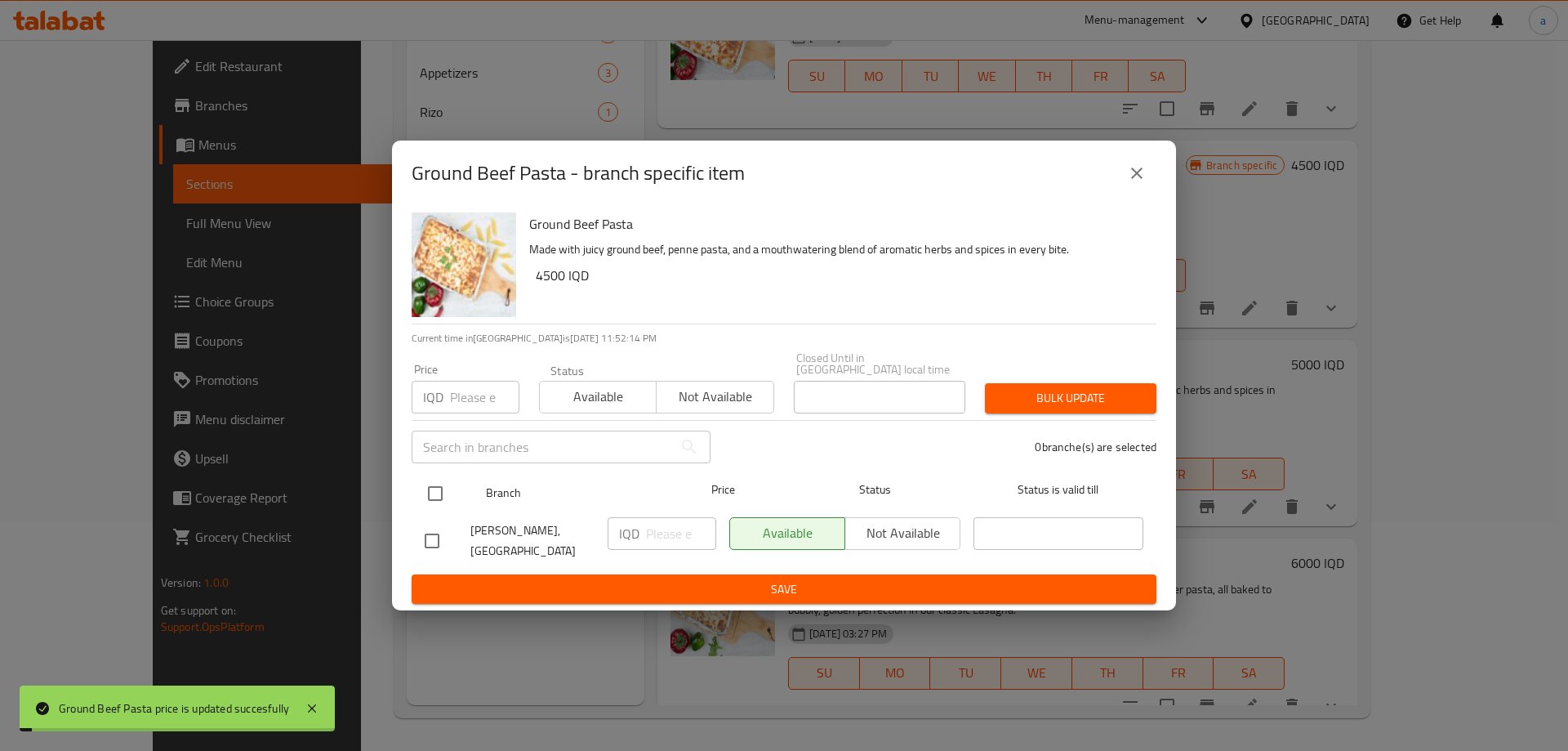
click at [439, 493] on input "checkbox" at bounding box center [435, 493] width 34 height 34
checkbox input "true"
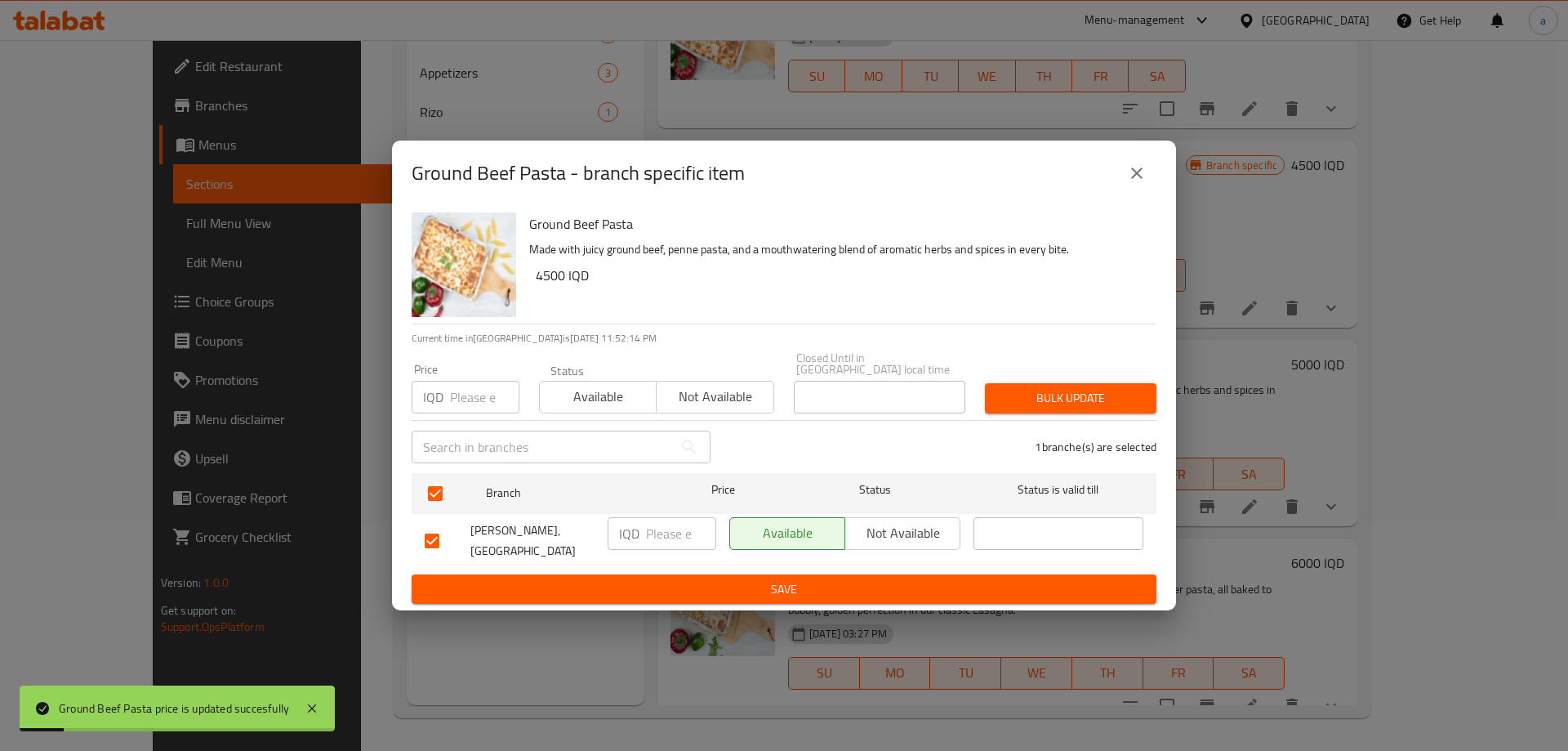
click at [637, 538] on p "IQD" at bounding box center [629, 533] width 20 height 20
click at [666, 538] on input "number" at bounding box center [680, 533] width 70 height 33
paste input "5000"
type input "5000"
click at [720, 580] on span "Save" at bounding box center [784, 589] width 719 height 20
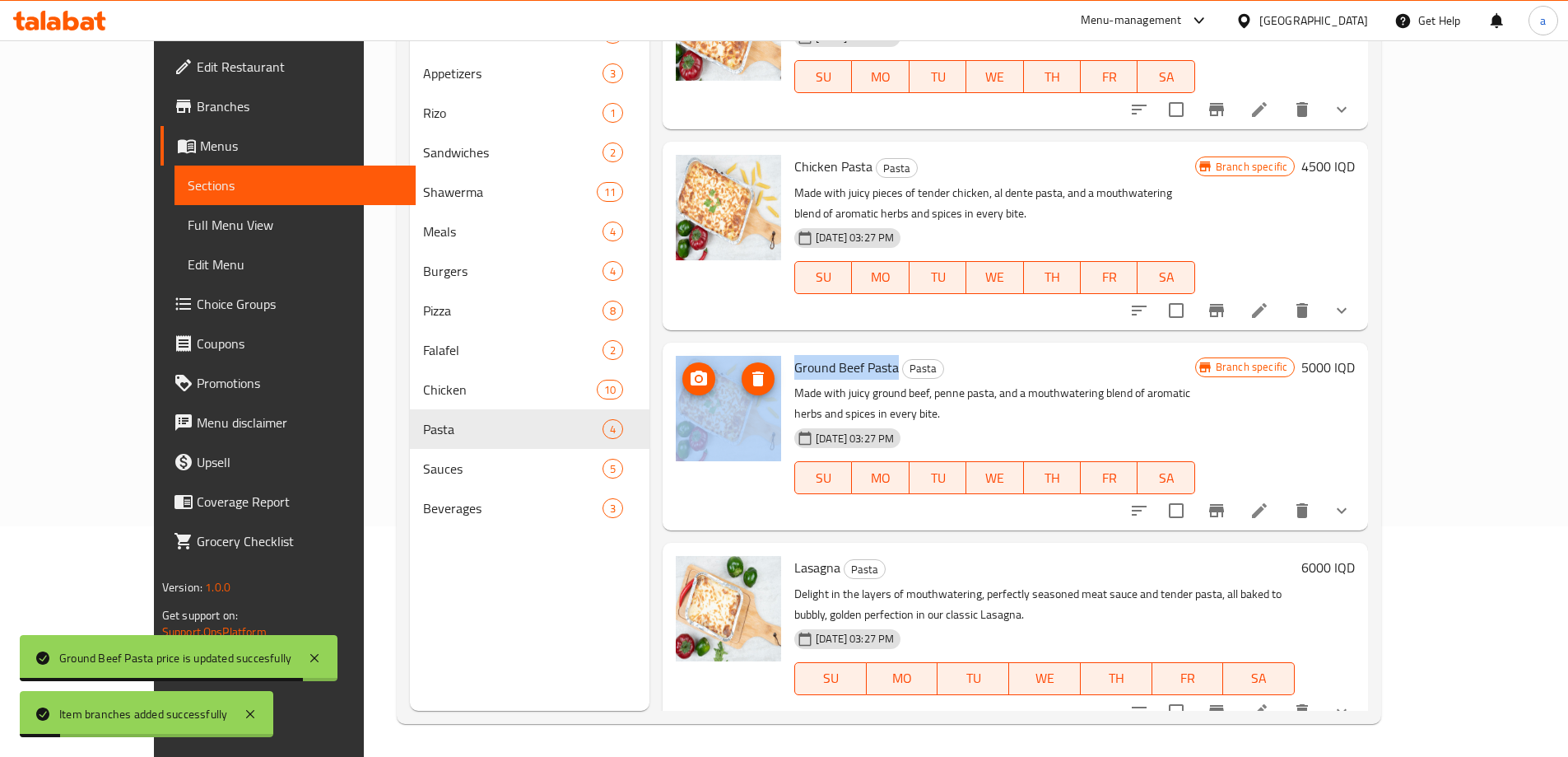
drag, startPoint x: 858, startPoint y: 367, endPoint x: 720, endPoint y: 369, distance: 138.0
click at [720, 369] on div "Ground Beef Pasta Pasta Made with juicy ground beef, penne pasta, and a mouthwa…" at bounding box center [1015, 436] width 692 height 175
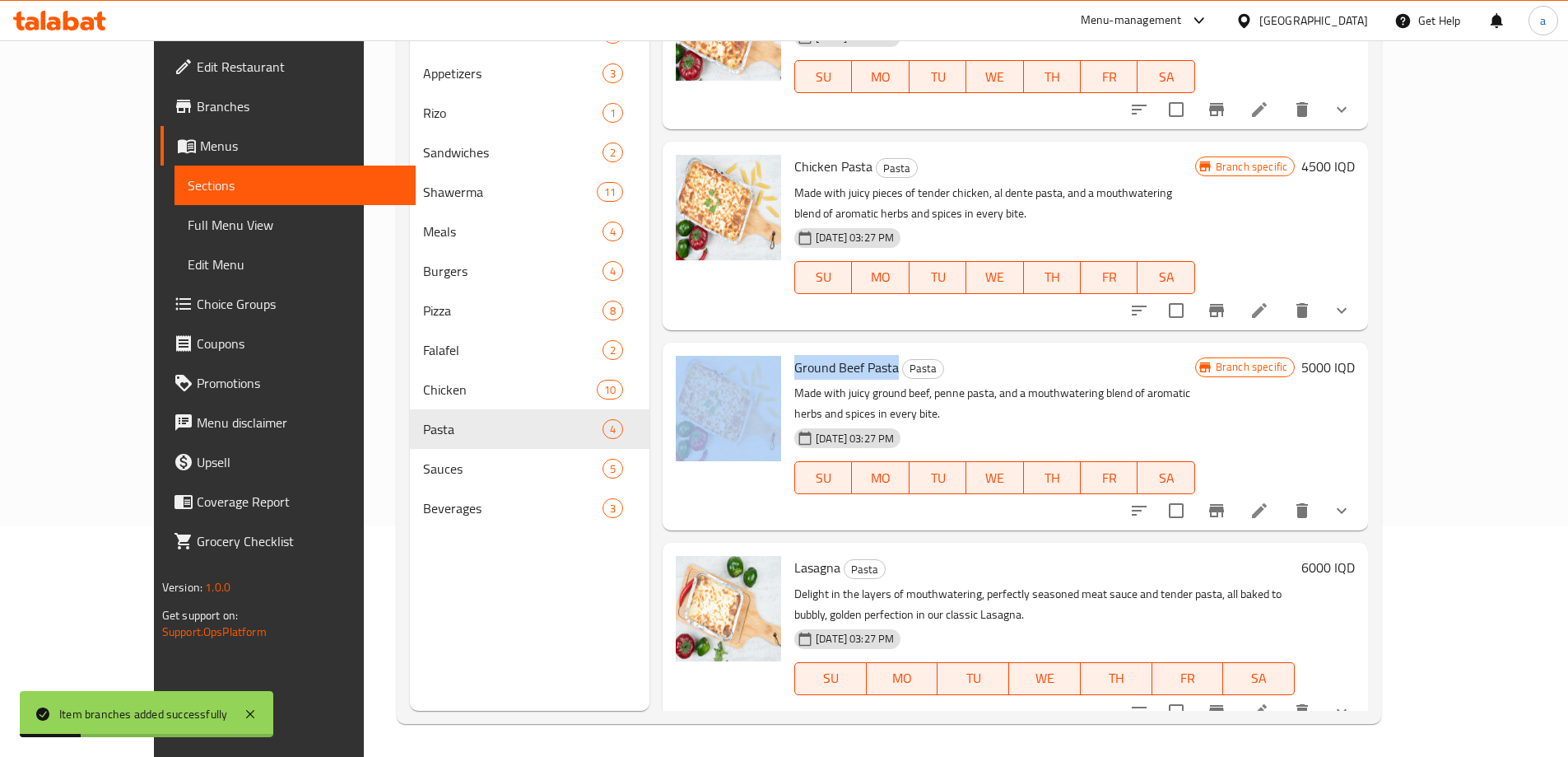
click at [795, 367] on span "Ground Beef Pasta" at bounding box center [846, 368] width 104 height 25
click at [795, 369] on span "Ground Beef Pasta" at bounding box center [846, 368] width 104 height 25
drag, startPoint x: 826, startPoint y: 368, endPoint x: 748, endPoint y: 378, distance: 78.6
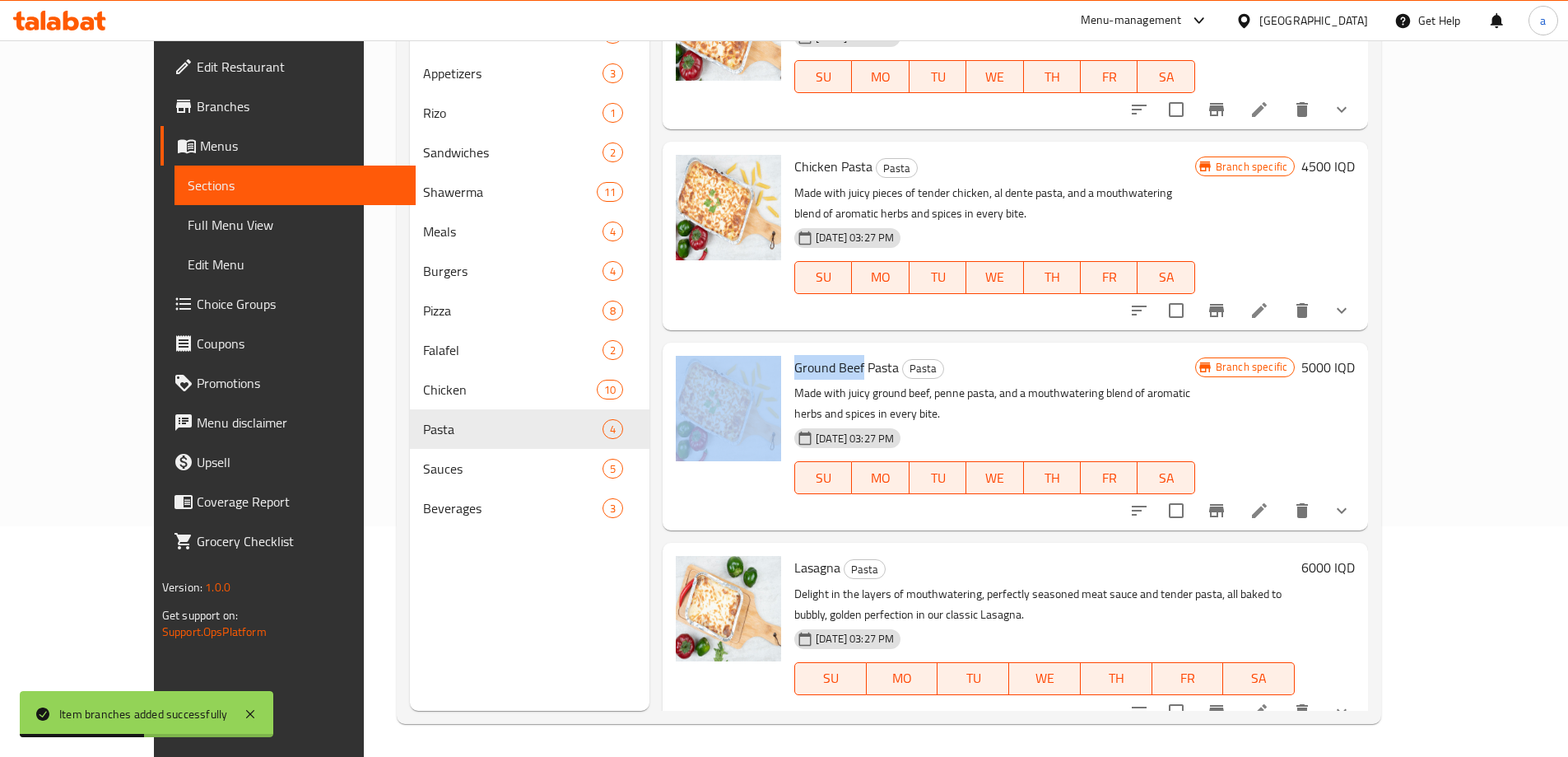
click at [748, 378] on div "Ground Beef Pasta Pasta Made with juicy ground beef, penne pasta, and a mouthwa…" at bounding box center [1015, 436] width 692 height 175
copy div "Ground Beef"
click at [175, 208] on link "Full Menu View" at bounding box center [295, 225] width 241 height 39
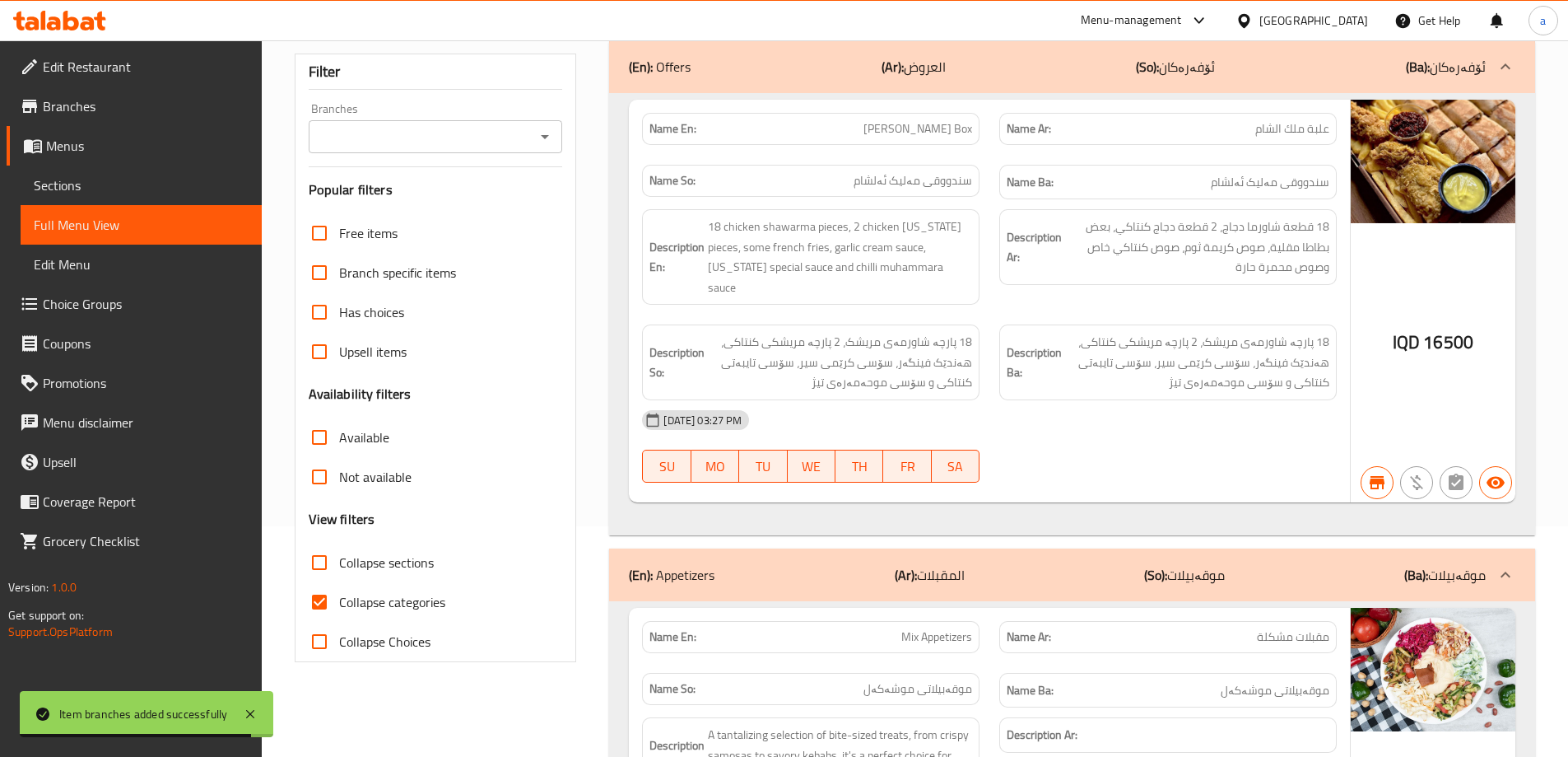
click at [554, 141] on icon "Open" at bounding box center [545, 137] width 20 height 20
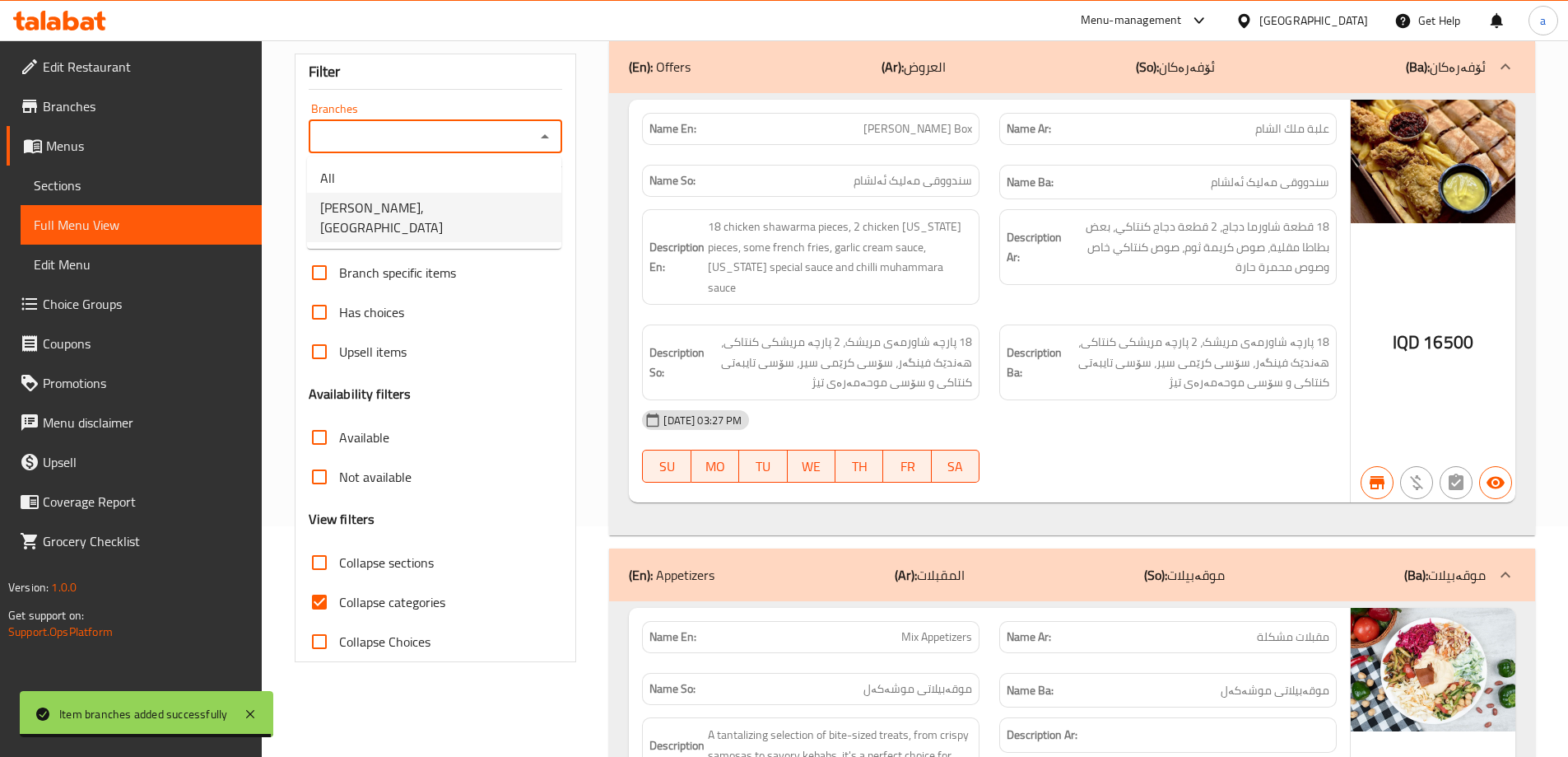
click at [489, 204] on li "Malik AlSham, Rizgari" at bounding box center [434, 218] width 254 height 49
type input "Malik AlSham, Rizgari"
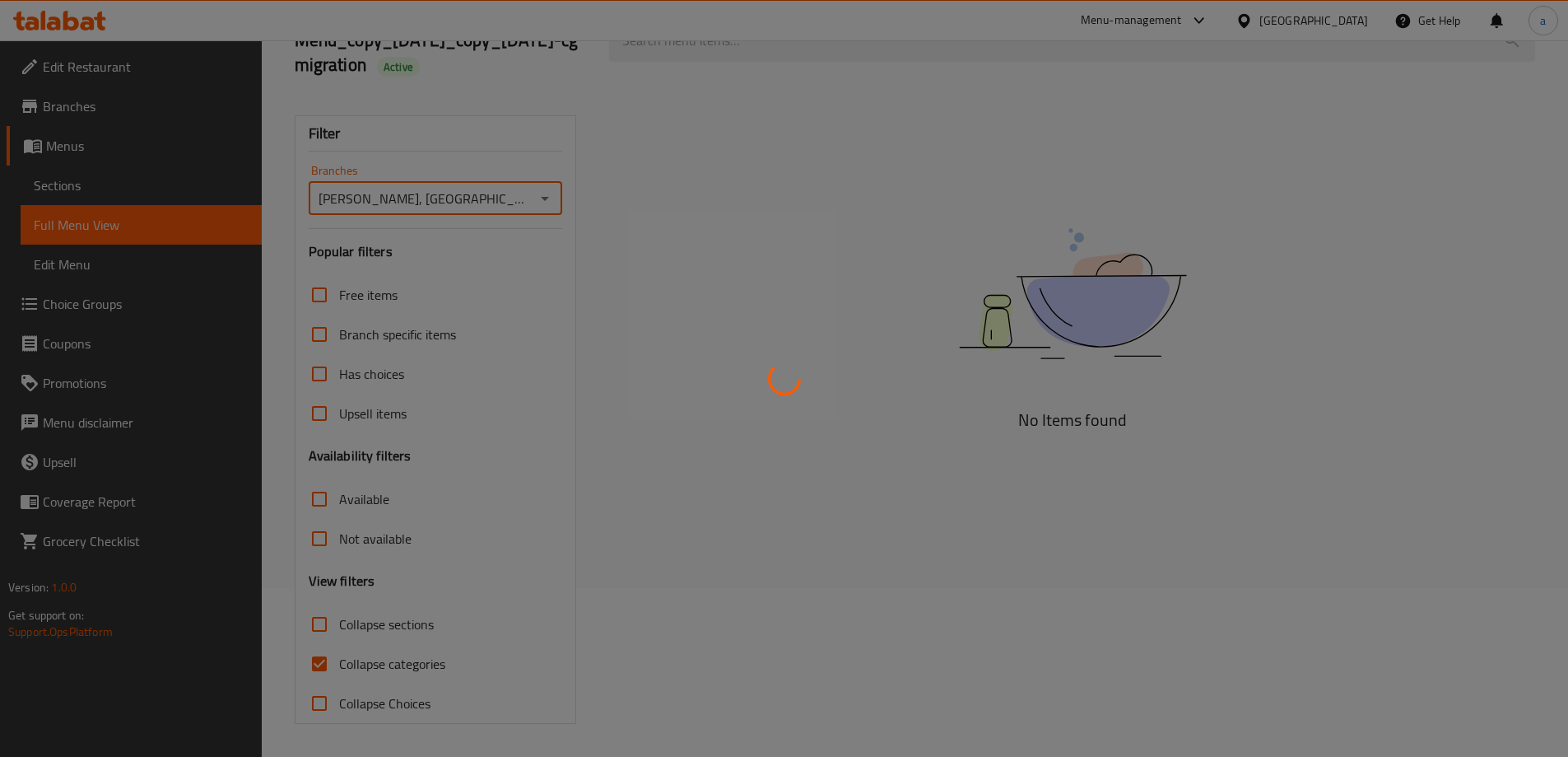
click at [360, 665] on div at bounding box center [784, 378] width 1568 height 757
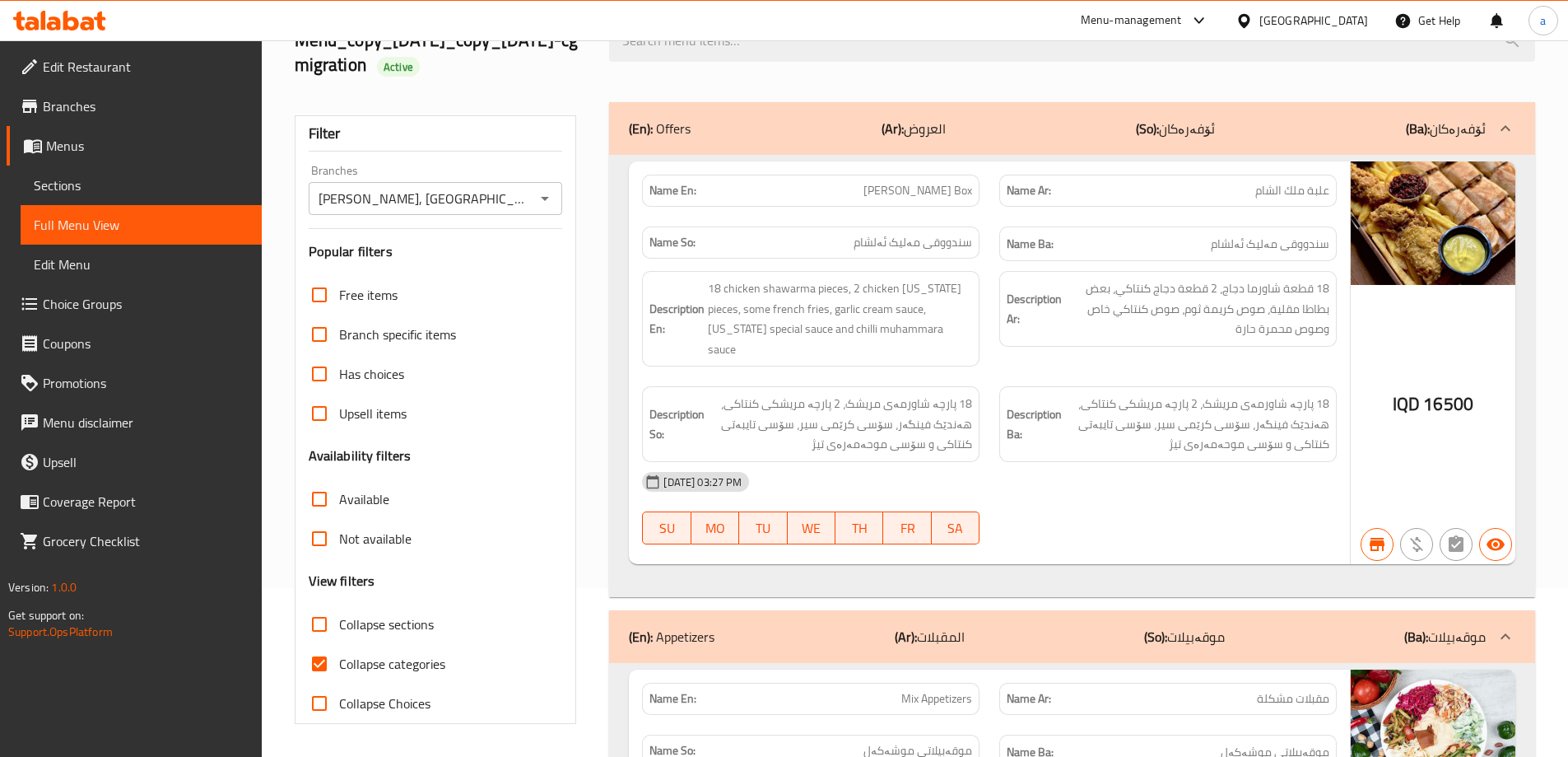
scroll to position [231, 0]
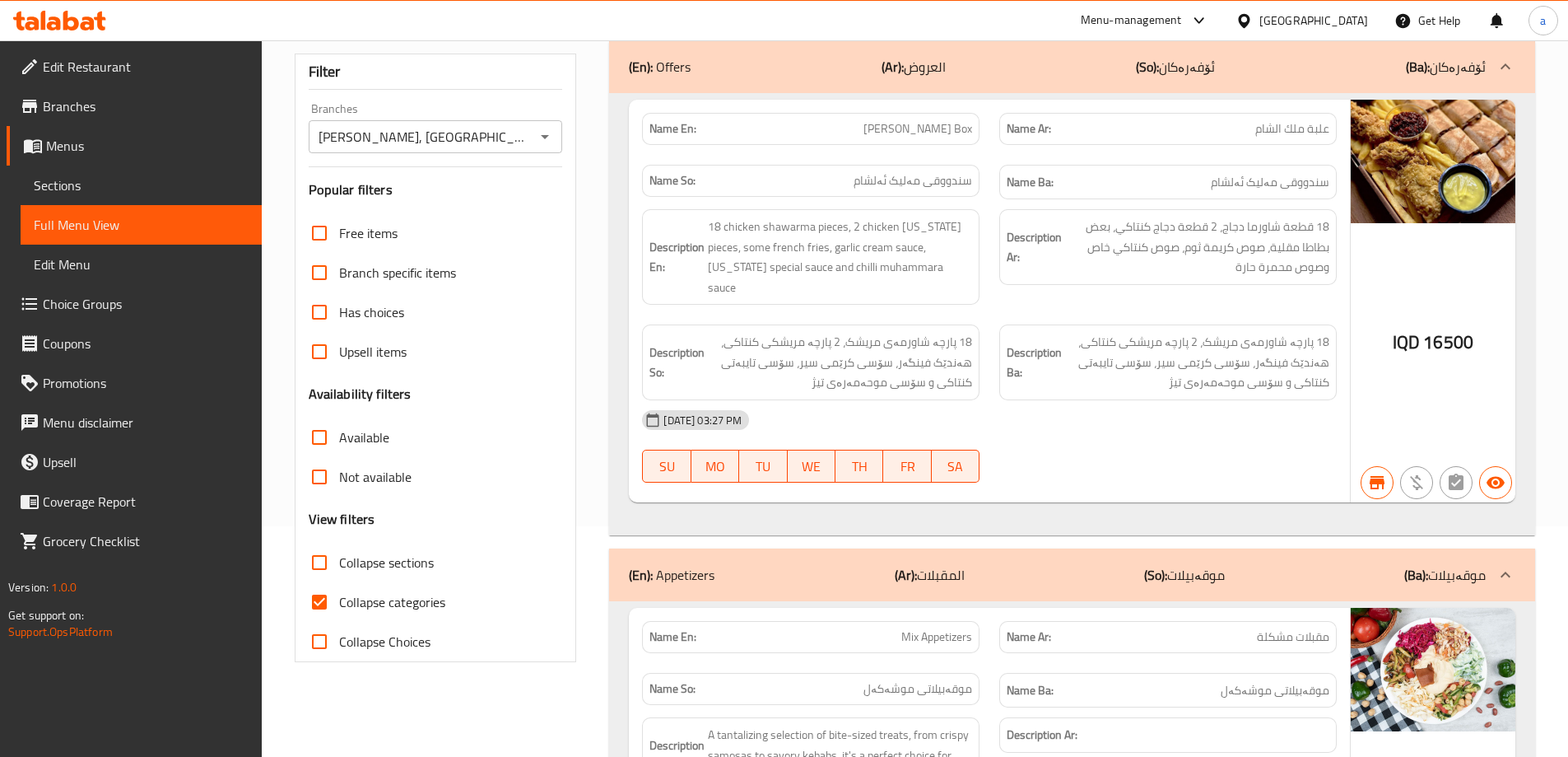
click at [360, 599] on span "Collapse categories" at bounding box center [392, 602] width 106 height 20
click at [339, 599] on input "Collapse categories" at bounding box center [319, 602] width 39 height 39
checkbox input "false"
click at [376, 545] on label "Collapse sections" at bounding box center [367, 562] width 134 height 39
click at [339, 545] on input "Collapse sections" at bounding box center [319, 562] width 39 height 39
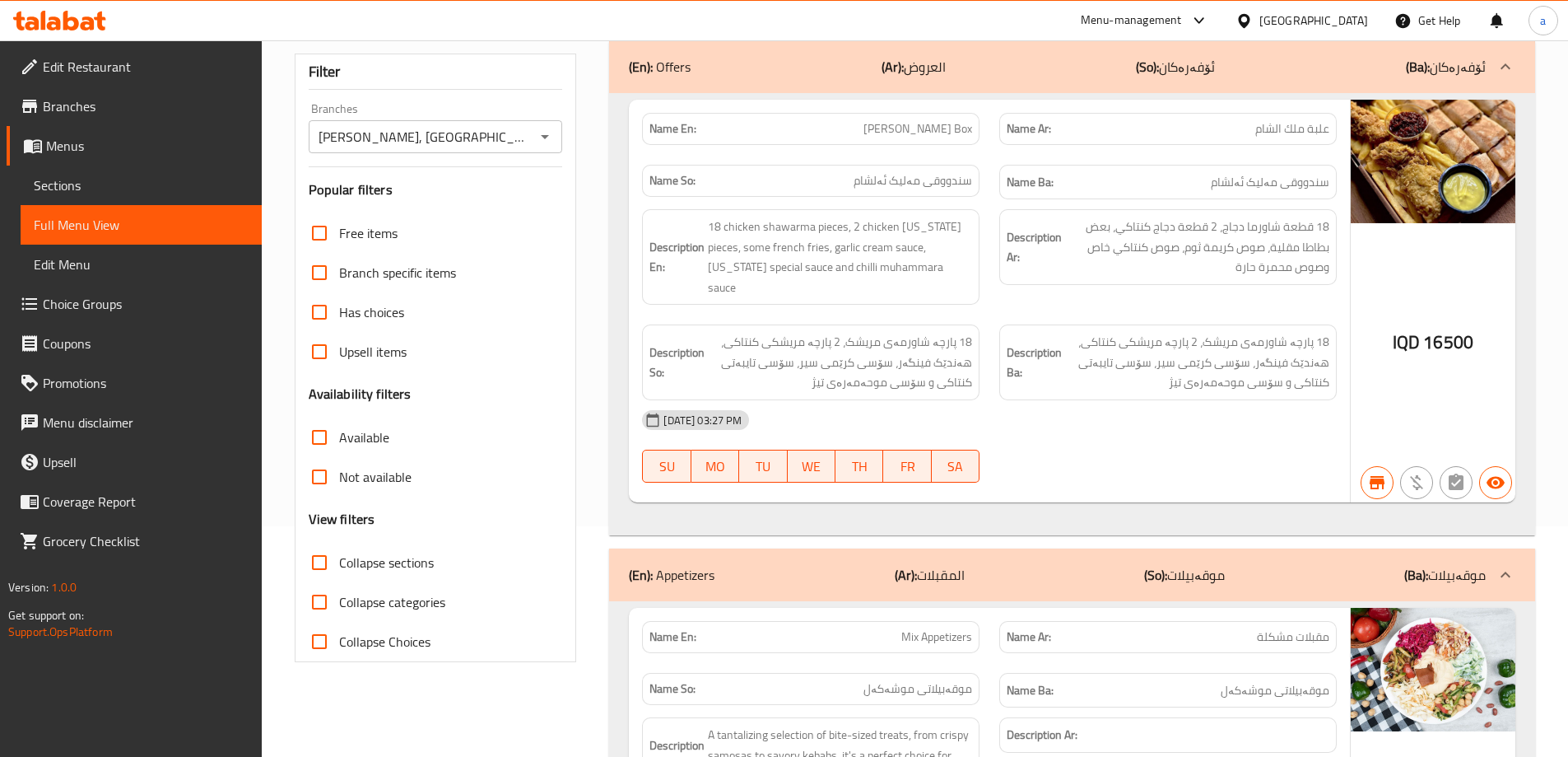
click at [384, 557] on span "Collapse sections" at bounding box center [387, 562] width 95 height 20
click at [339, 557] on input "Collapse sections" at bounding box center [319, 562] width 39 height 39
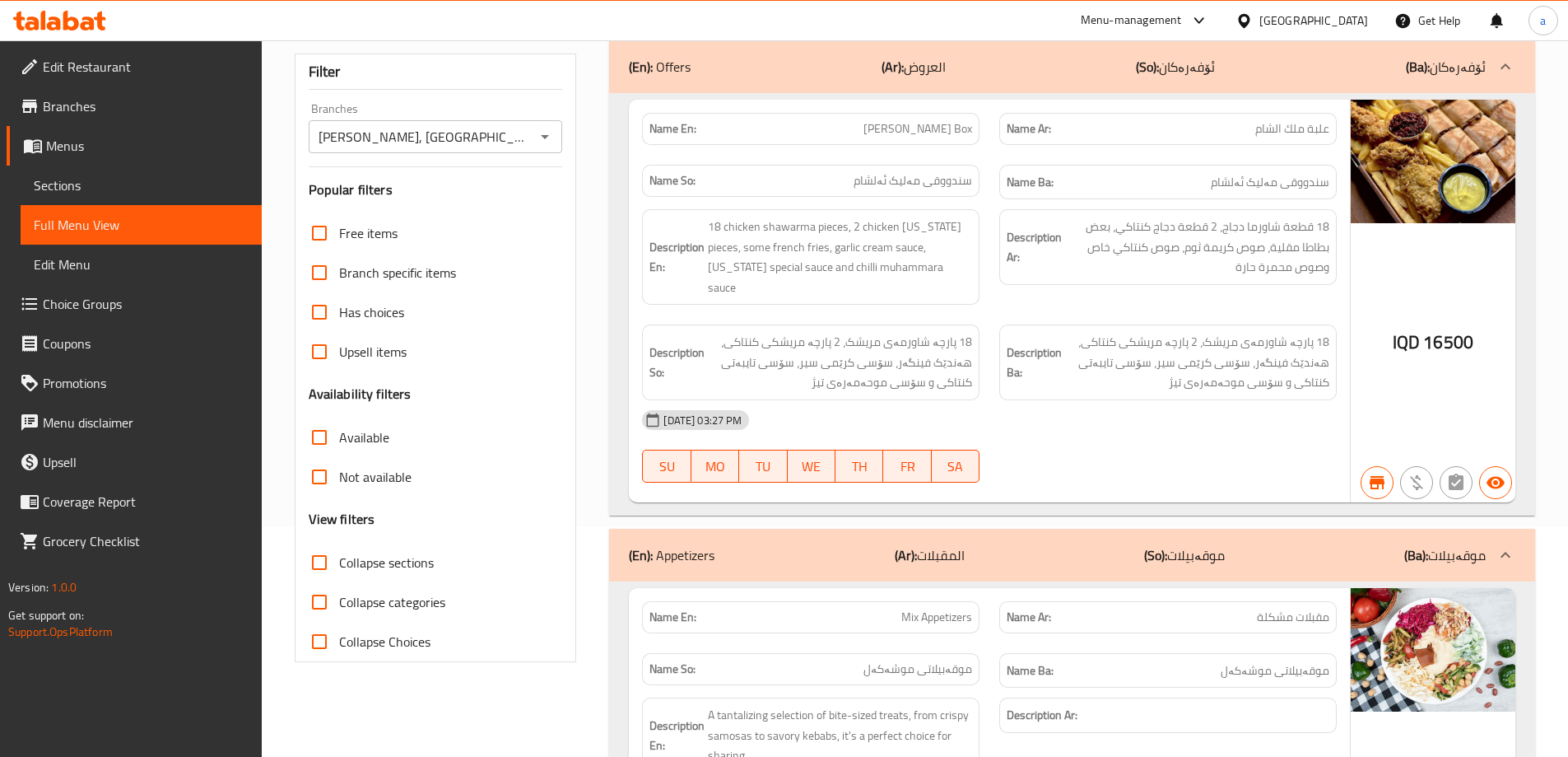
click at [410, 564] on span "Collapse sections" at bounding box center [387, 562] width 95 height 20
click at [339, 564] on input "Collapse sections" at bounding box center [319, 562] width 39 height 39
checkbox input "true"
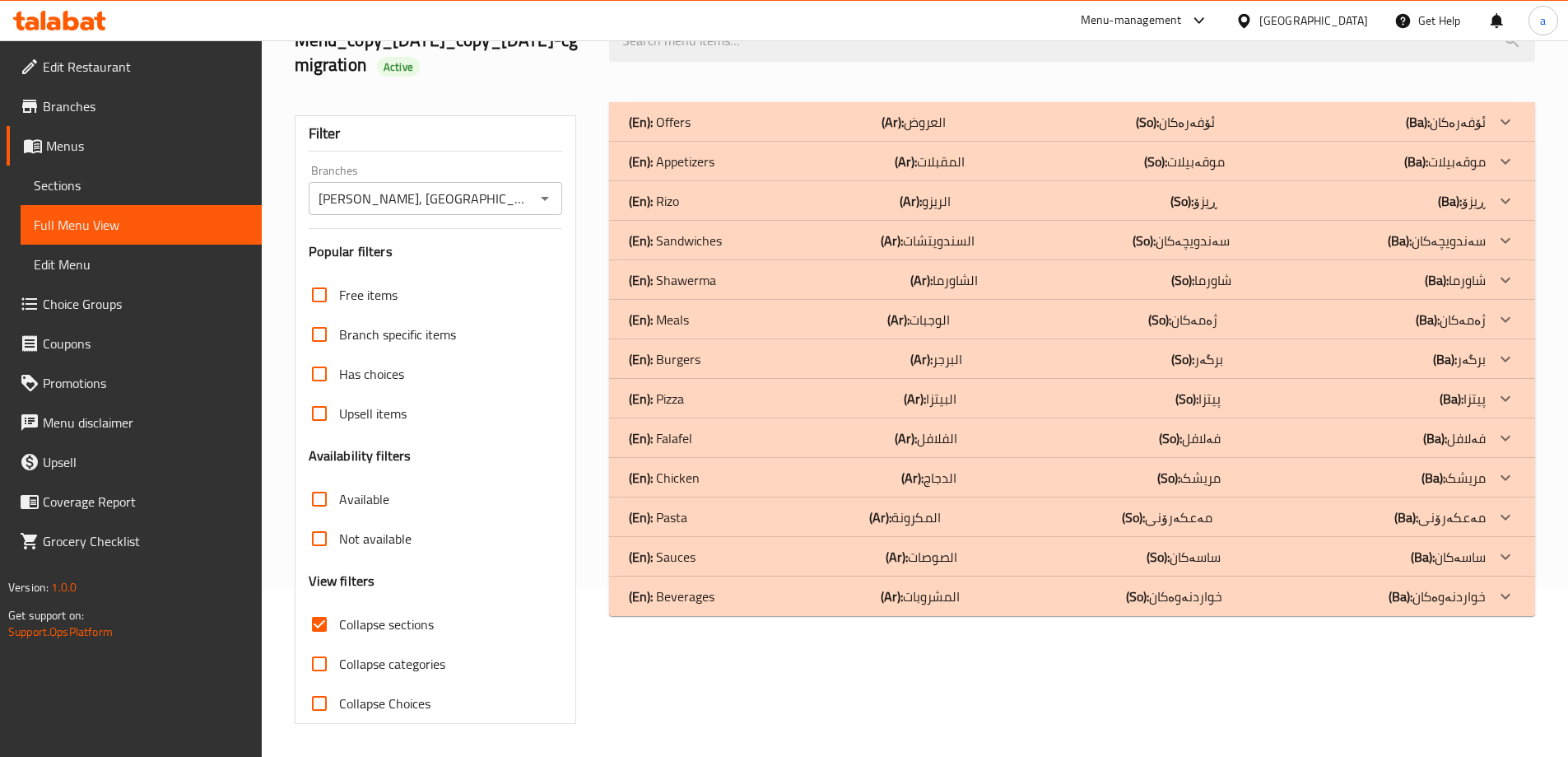
scroll to position [168, 0]
click at [688, 520] on div "(En): Pasta (Ar): المكرونة (So): مەعکەرۆنی (Ba): مەعکەرۆنی" at bounding box center [1057, 517] width 857 height 20
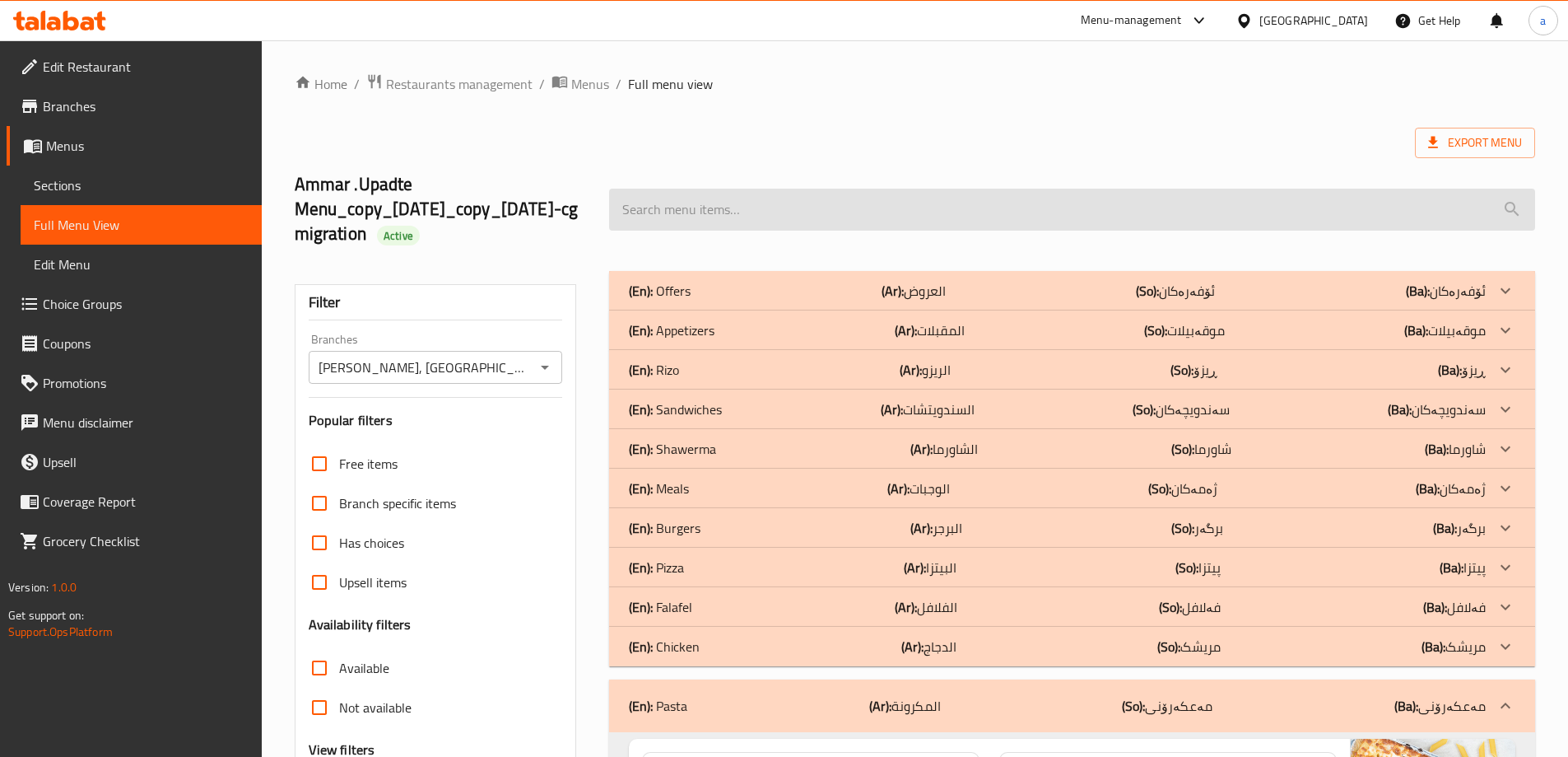
scroll to position [18, 0]
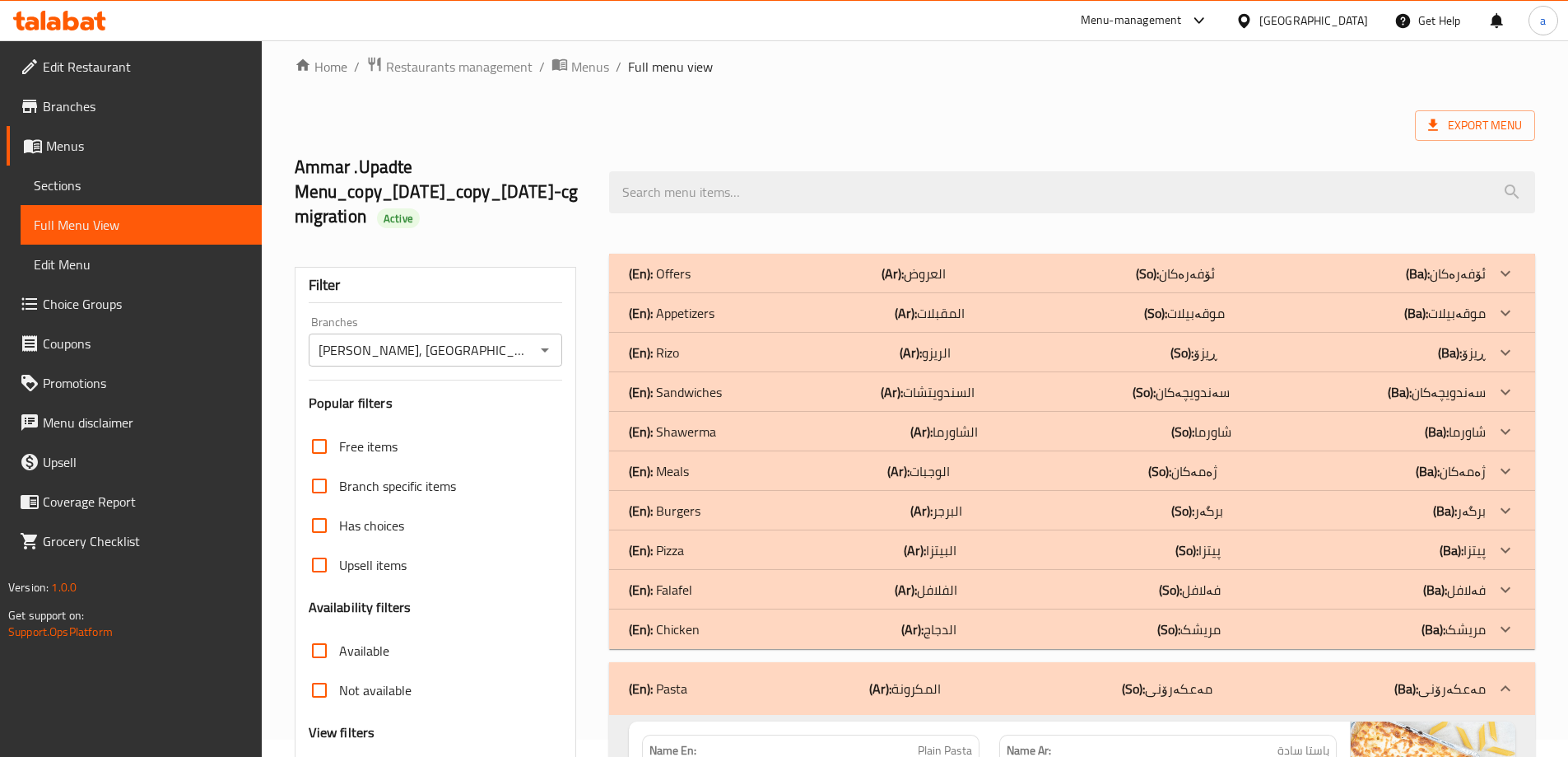
click at [176, 107] on span "Branches" at bounding box center [146, 106] width 206 height 20
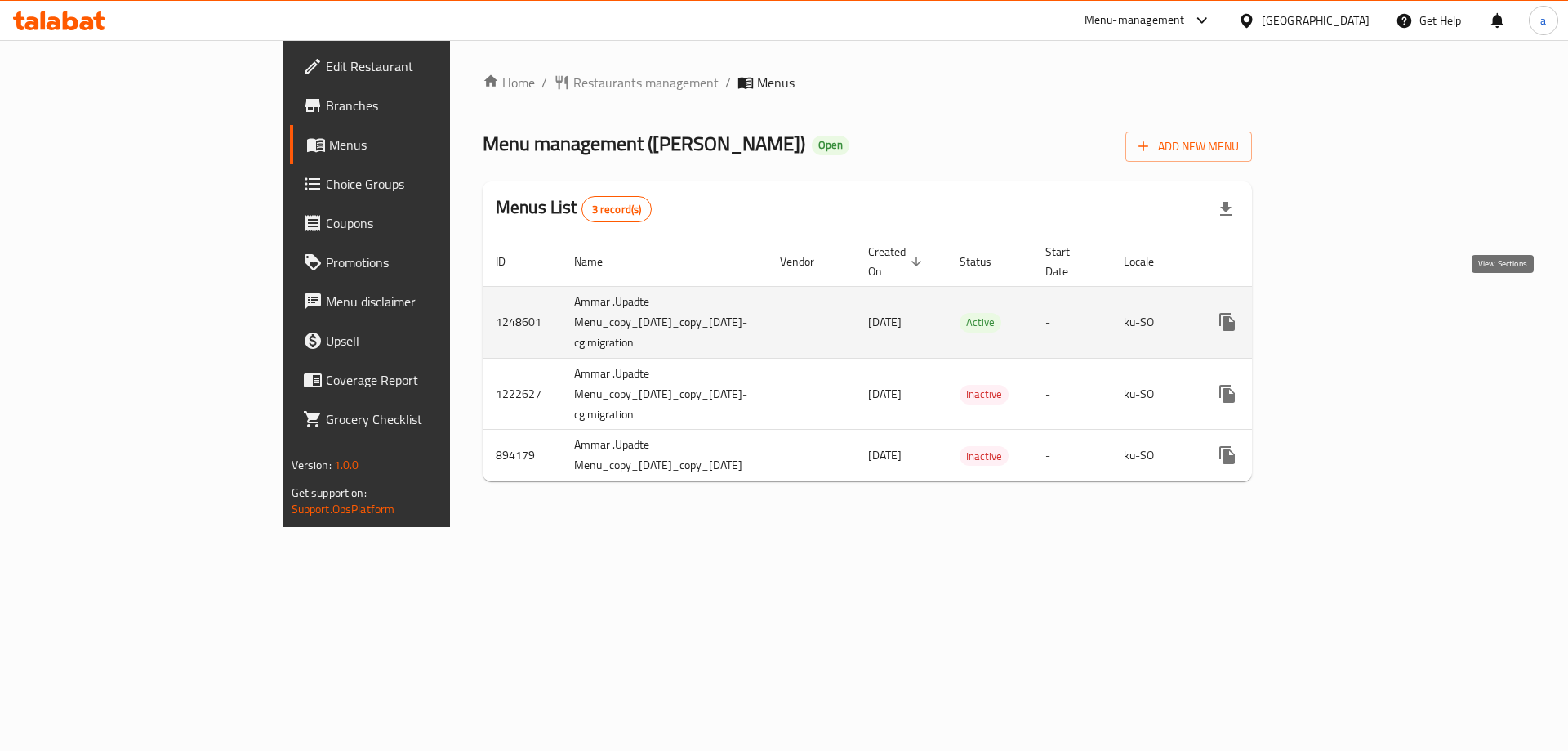
click at [1355, 312] on icon "enhanced table" at bounding box center [1345, 322] width 20 height 20
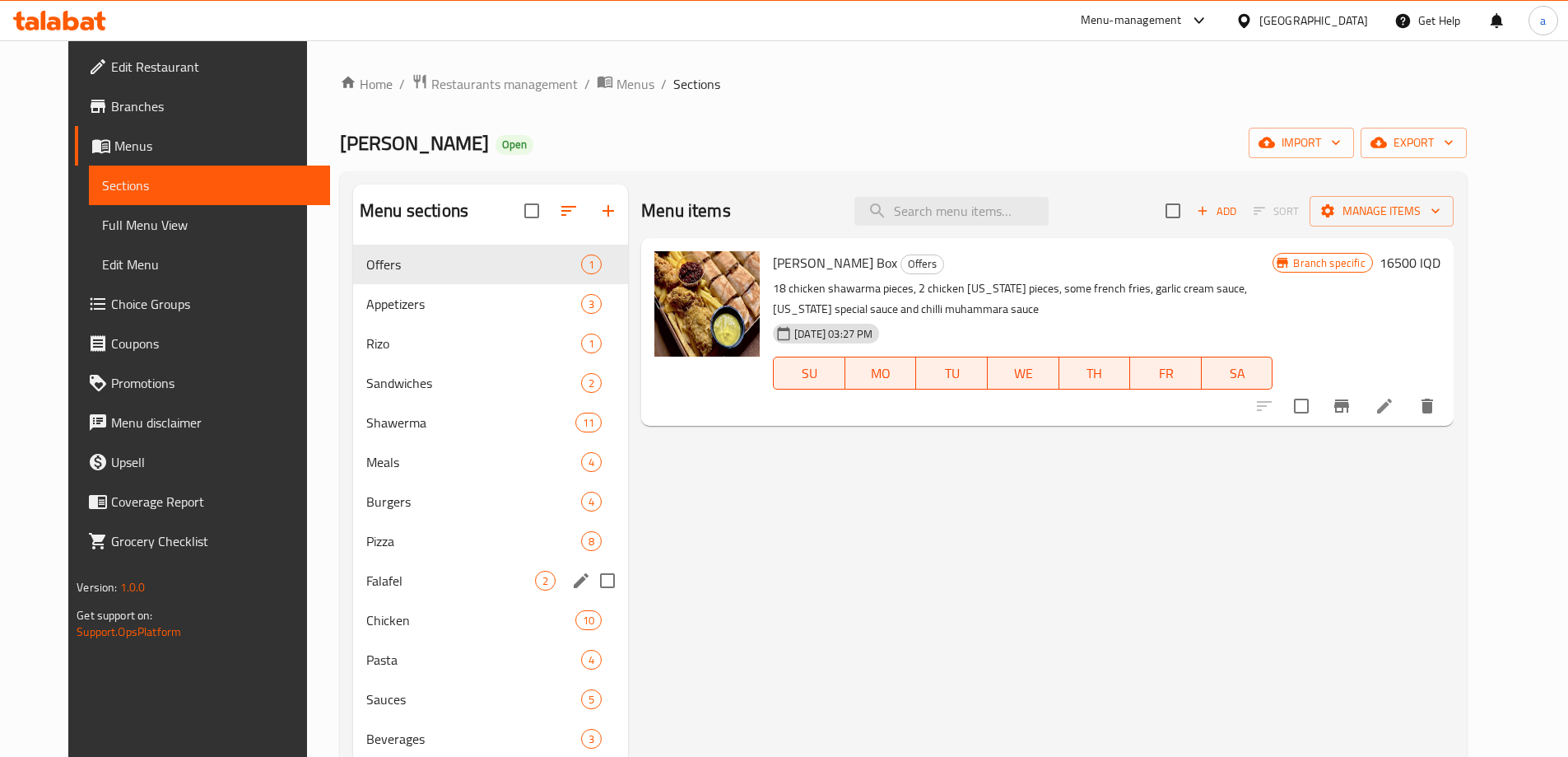
click at [390, 605] on div "Chicken 10" at bounding box center [491, 619] width 275 height 39
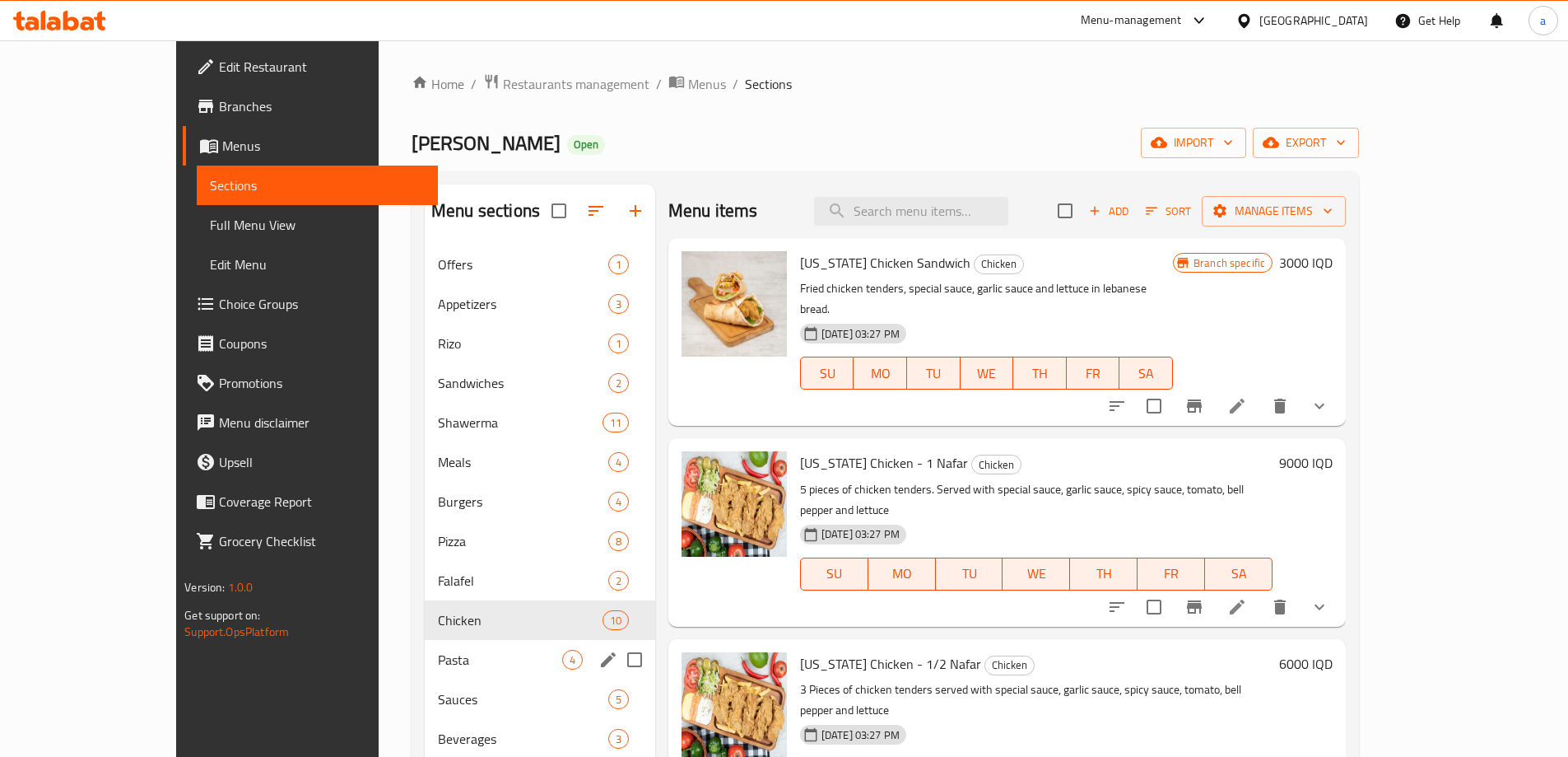
click at [438, 657] on span "Pasta" at bounding box center [500, 660] width 125 height 20
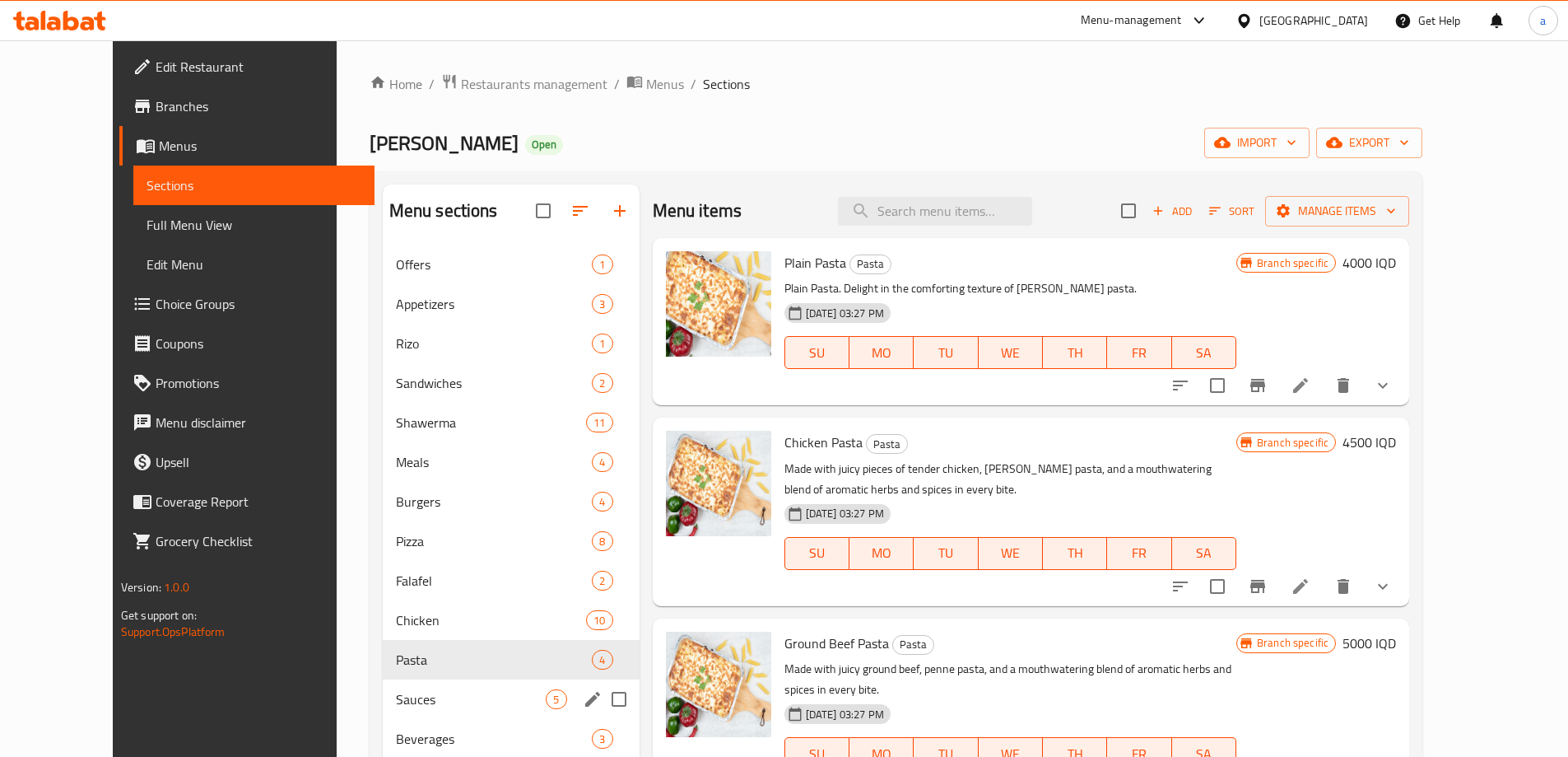
scroll to position [110, 0]
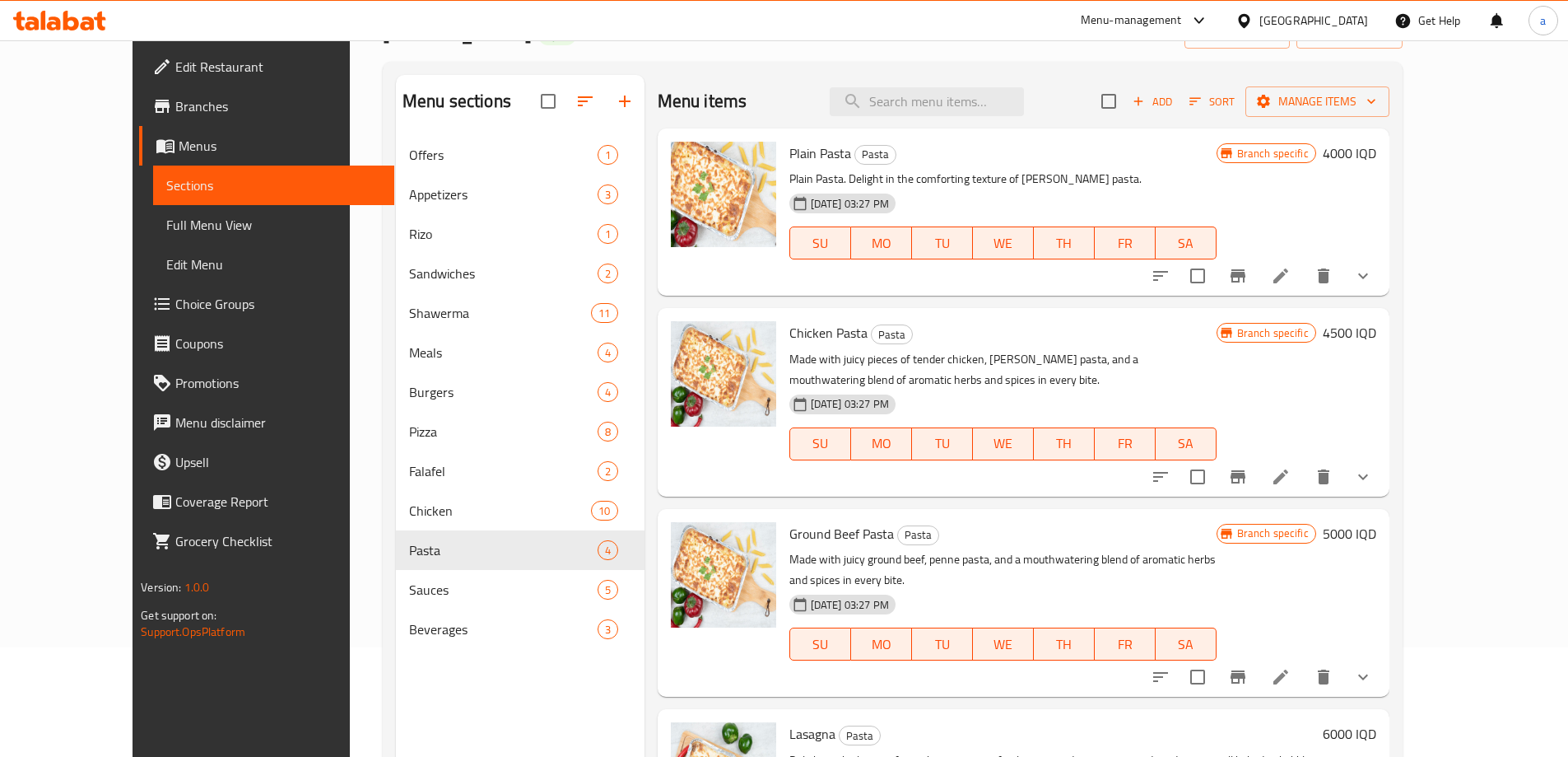
click at [866, 352] on p "Made with juicy pieces of tender chicken, al dente pasta, and a mouthwatering b…" at bounding box center [1002, 369] width 427 height 41
drag, startPoint x: 866, startPoint y: 361, endPoint x: 936, endPoint y: 346, distance: 71.6
click at [936, 346] on div "Chicken Pasta Pasta Made with juicy pieces of tender chicken, al dente pasta, a…" at bounding box center [1003, 402] width 440 height 175
click at [1037, 350] on p "Made with juicy pieces of tender chicken, al dente pasta, and a mouthwatering b…" at bounding box center [1002, 369] width 427 height 41
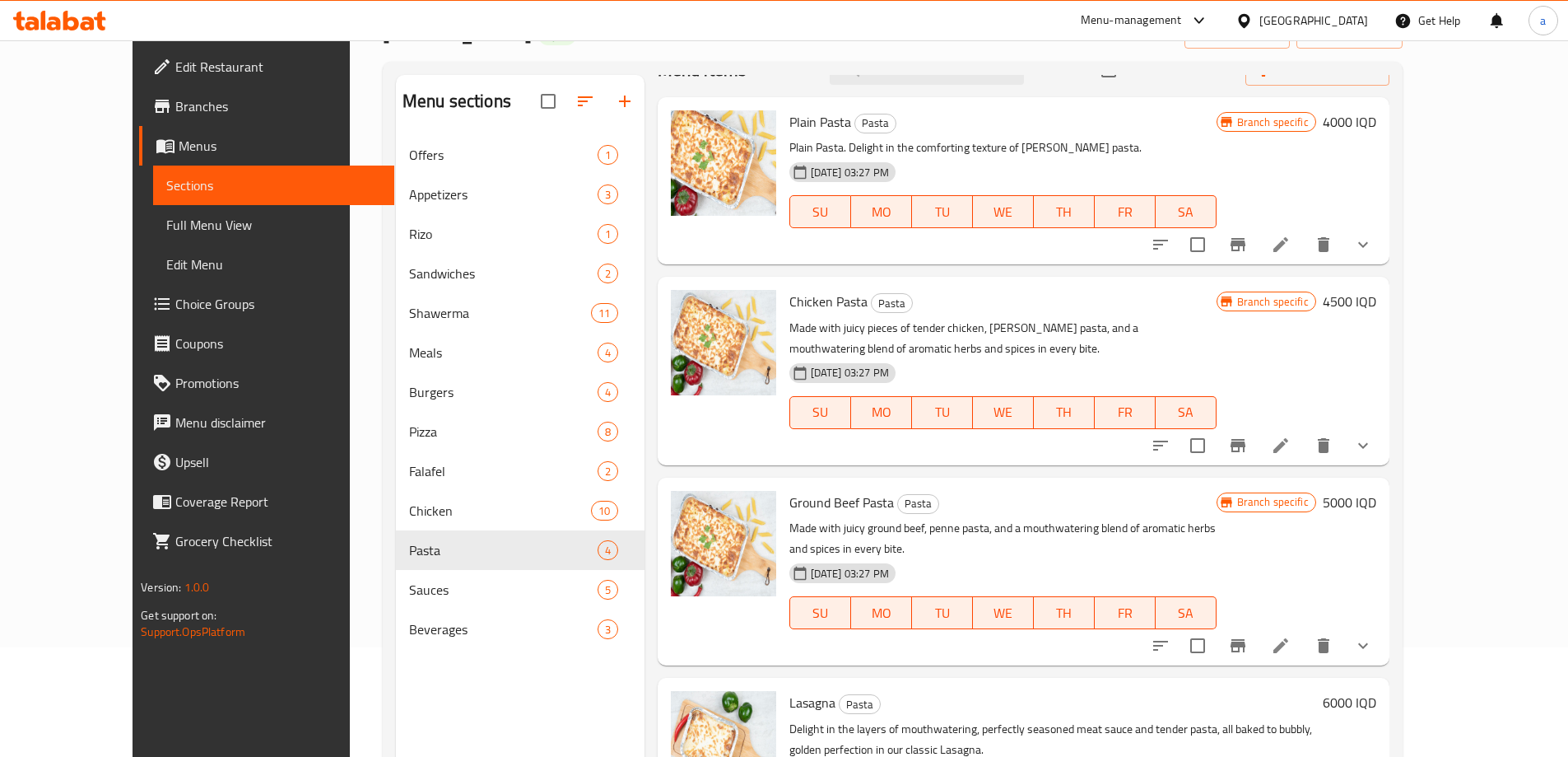
scroll to position [46, 0]
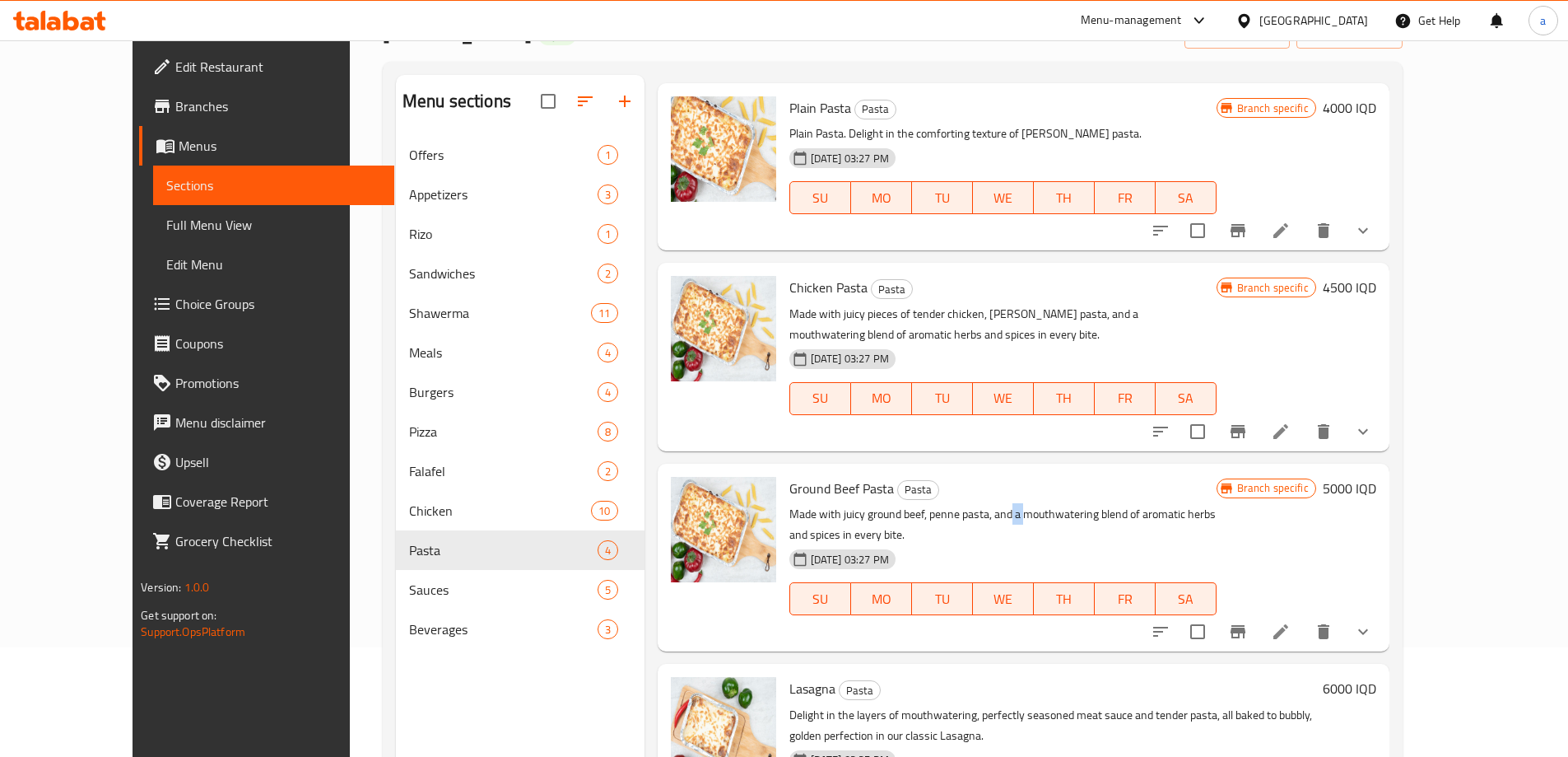
drag, startPoint x: 979, startPoint y: 511, endPoint x: 1000, endPoint y: 517, distance: 21.8
click at [996, 517] on p "Made with juicy ground beef, penne pasta, and a mouthwatering blend of aromatic…" at bounding box center [1002, 524] width 427 height 41
drag, startPoint x: 1007, startPoint y: 517, endPoint x: 1066, endPoint y: 507, distance: 59.8
click at [1066, 507] on p "Made with juicy ground beef, penne pasta, and a mouthwatering blend of aromatic…" at bounding box center [1002, 524] width 427 height 41
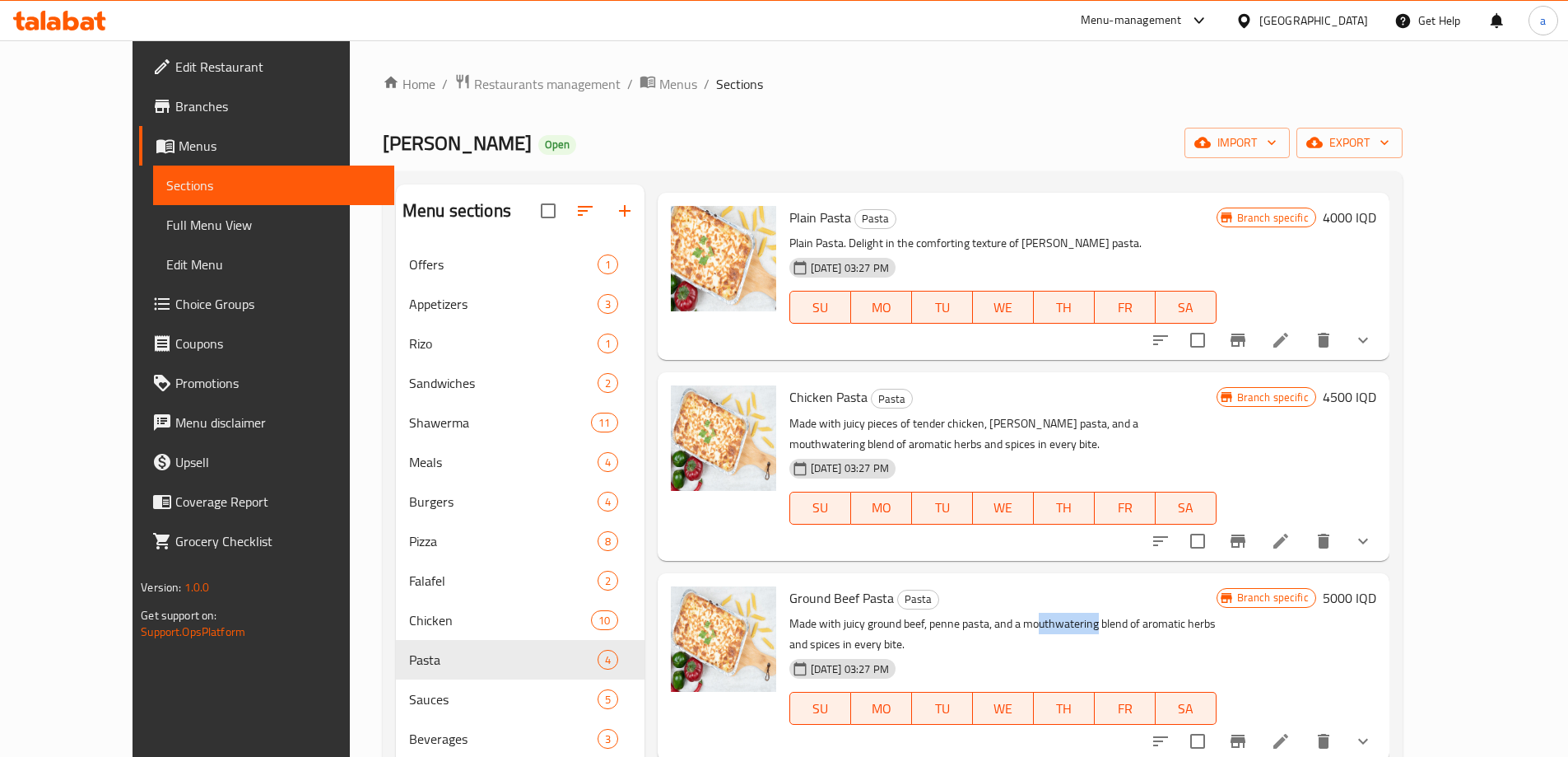
click at [192, 189] on span "Sections" at bounding box center [274, 185] width 215 height 20
